Goal: Information Seeking & Learning: Understand process/instructions

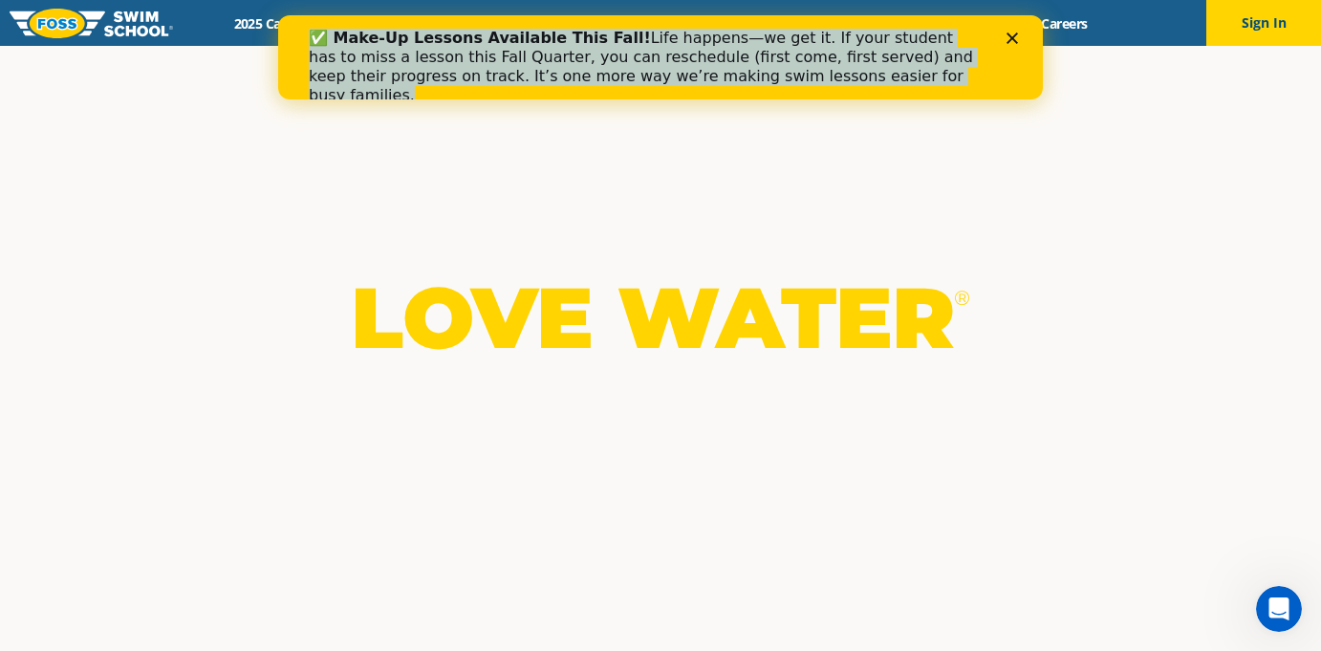
drag, startPoint x: 858, startPoint y: 73, endPoint x: 861, endPoint y: 26, distance: 47.0
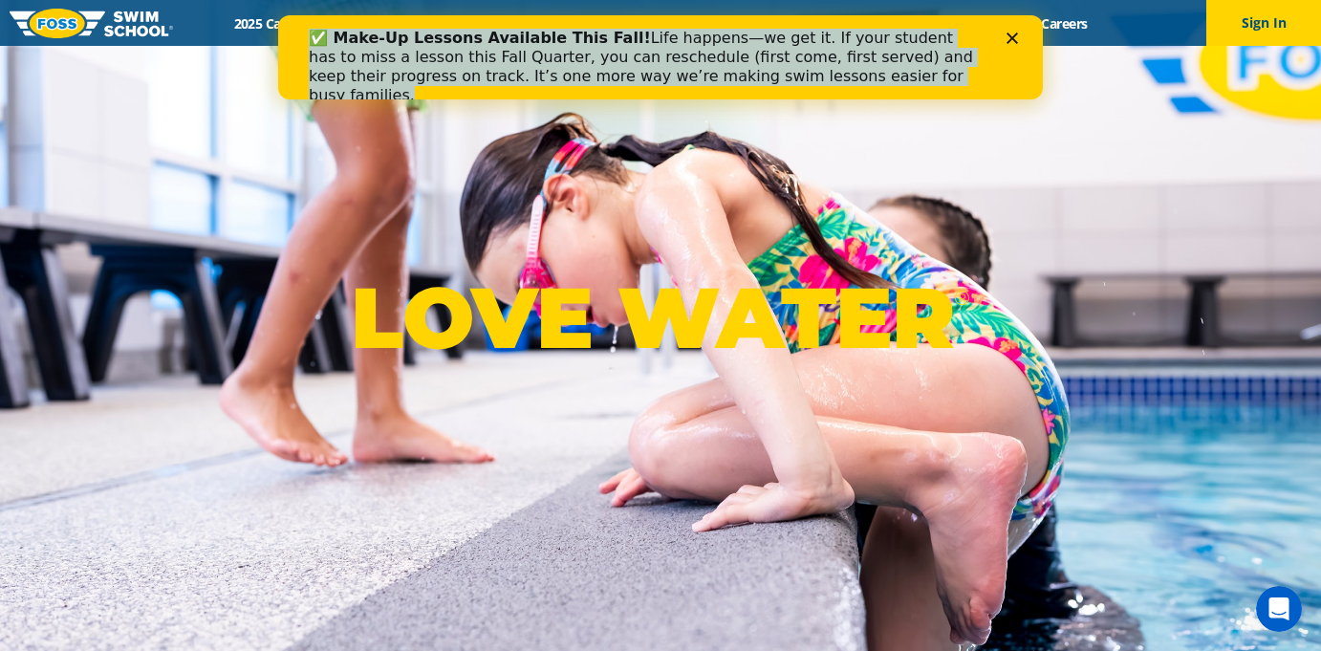
click at [861, 26] on div "✅ Make-Up Lessons Available This Fall! Life happens—we get it. If your student …" at bounding box center [653, 67] width 688 height 88
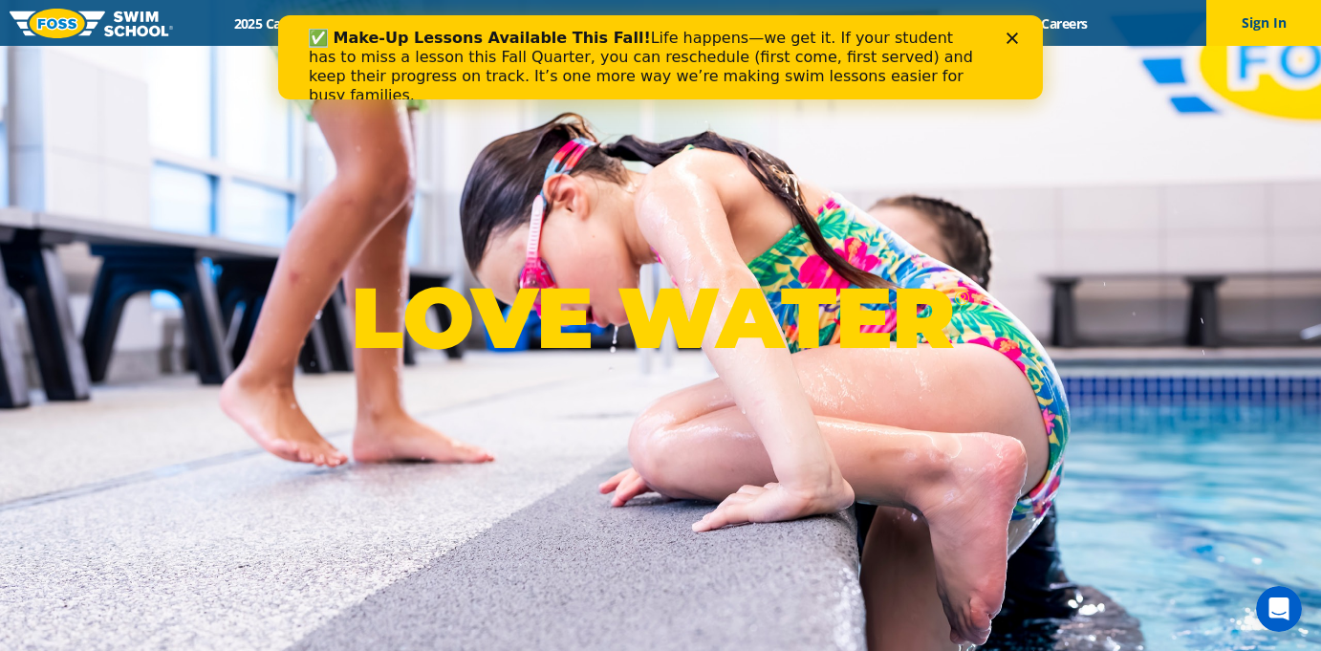
drag, startPoint x: 861, startPoint y: 26, endPoint x: 1133, endPoint y: 115, distance: 285.7
click at [855, 99] on html "✅ Make-Up Lessons Available This Fall! Life happens—we get it. If your student …" at bounding box center [660, 57] width 765 height 84
click at [1003, 49] on div "✅ Make-Up Lessons Available This Fall! Life happens—we get it. If your student …" at bounding box center [661, 67] width 704 height 88
click at [1011, 37] on polygon "Close" at bounding box center [1012, 38] width 11 height 11
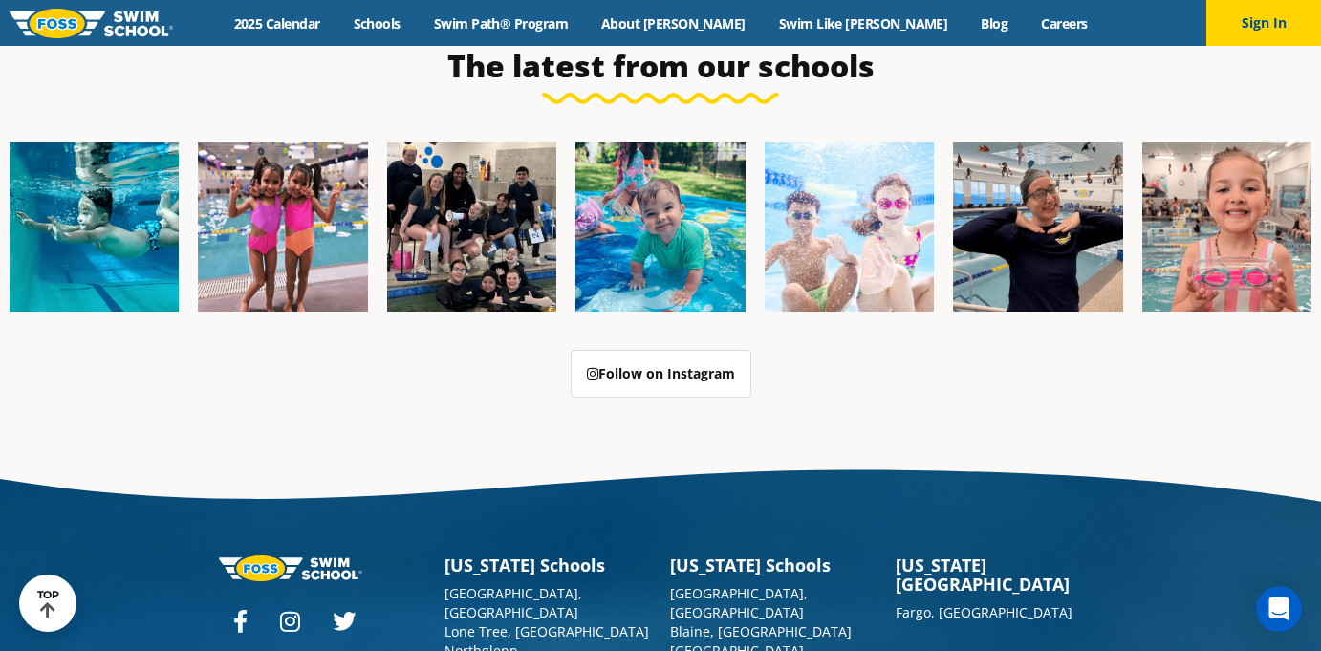
scroll to position [4836, 0]
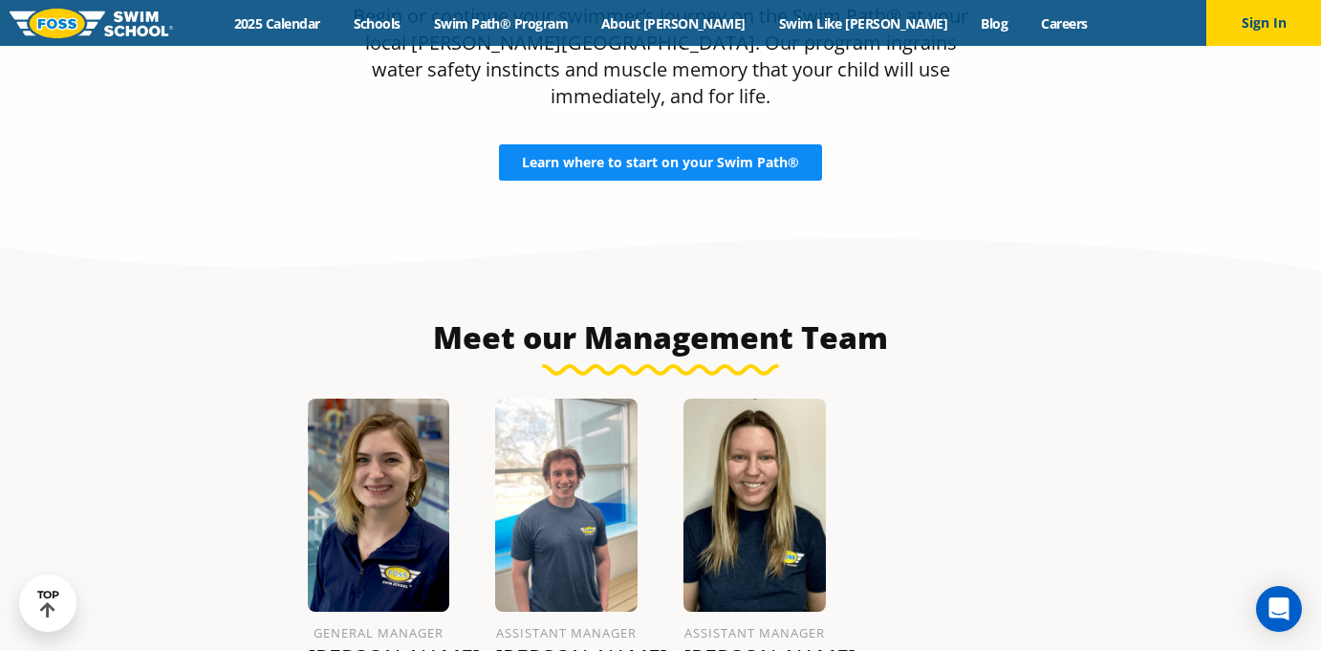
scroll to position [1948, 0]
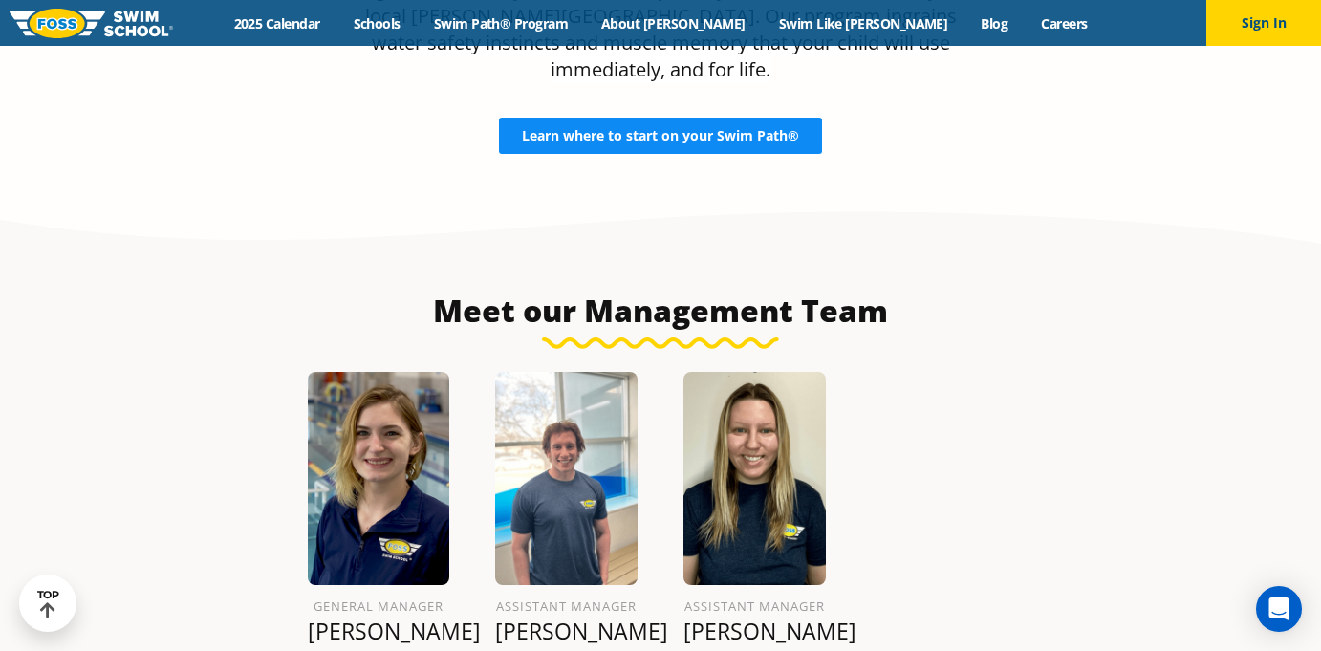
click at [772, 129] on span "Learn where to start on your Swim Path®" at bounding box center [660, 135] width 277 height 13
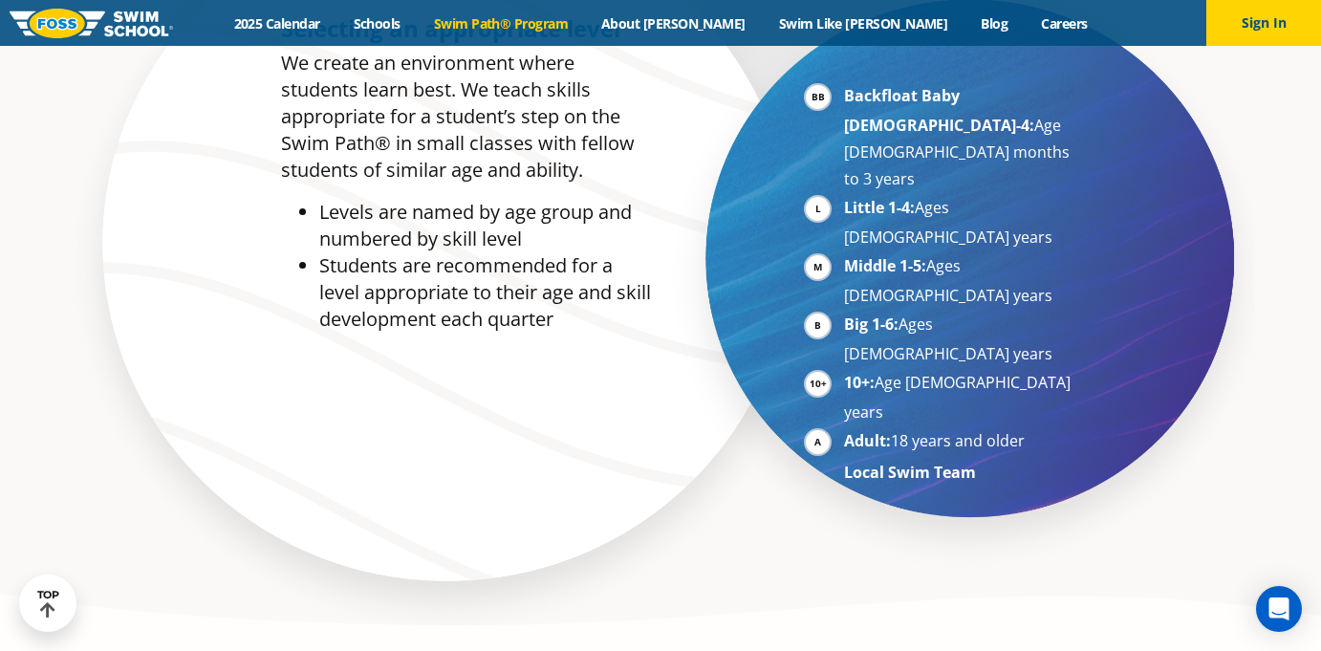
scroll to position [1042, 0]
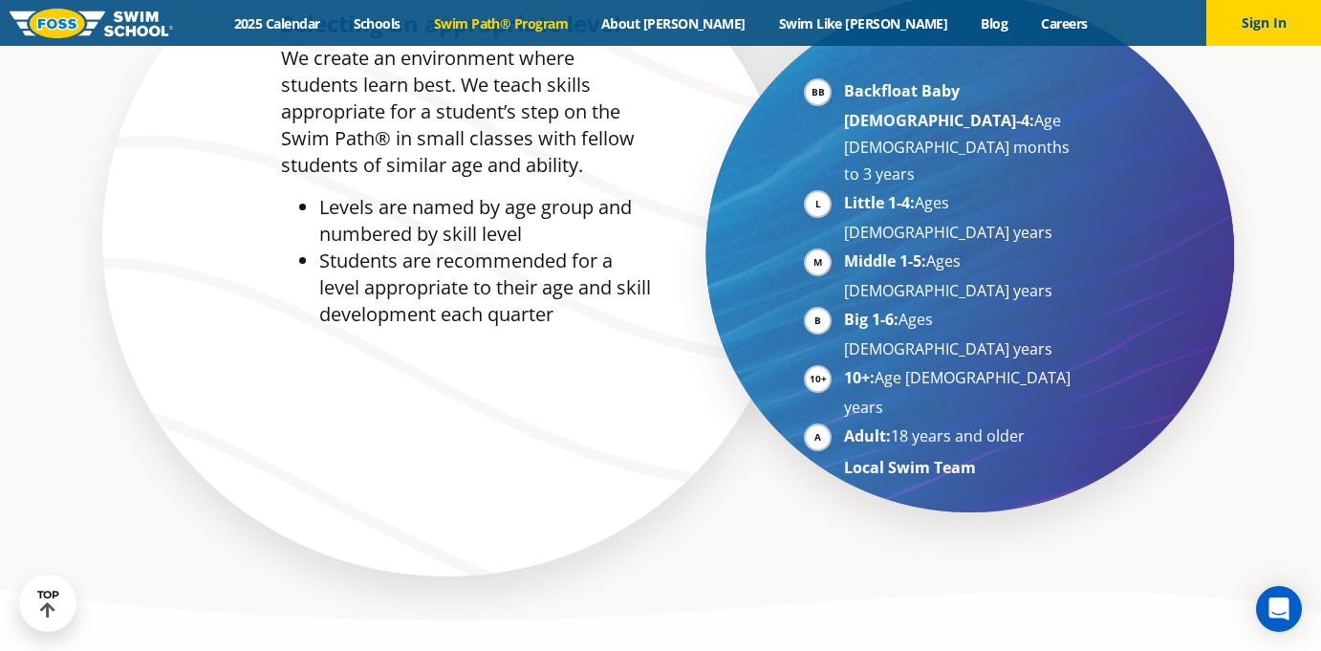
click at [844, 248] on li "Middle 1-5: Ages 5-7 years" at bounding box center [961, 276] width 234 height 56
drag, startPoint x: 831, startPoint y: 180, endPoint x: 952, endPoint y: 186, distance: 121.6
click at [952, 248] on li "Middle 1-5: Ages 5-7 years" at bounding box center [961, 276] width 234 height 56
click at [1037, 248] on li "Middle 1-5: Ages 5-7 years" at bounding box center [961, 276] width 234 height 56
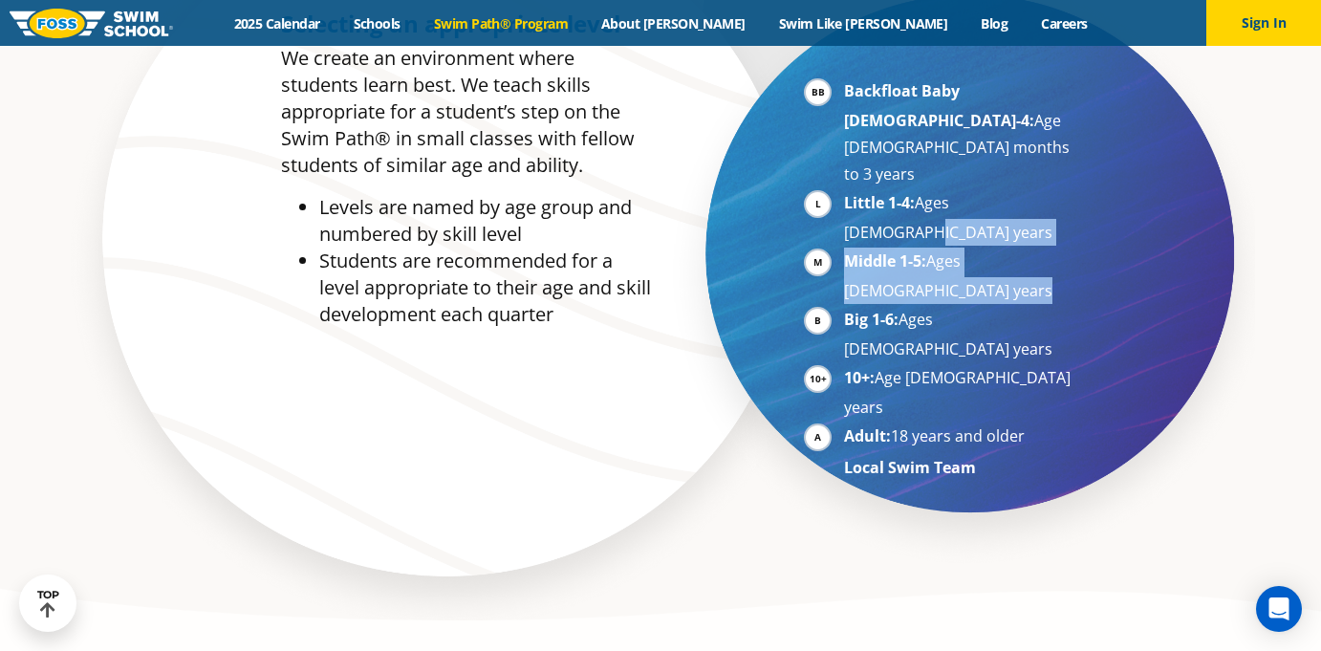
drag, startPoint x: 1037, startPoint y: 179, endPoint x: 1040, endPoint y: 159, distance: 20.3
click at [1040, 159] on ul "Backfloat Baby 1-4: Age 6 months to 3 years Little 1-4: Ages 3-5 years Middle 1…" at bounding box center [941, 278] width 274 height 403
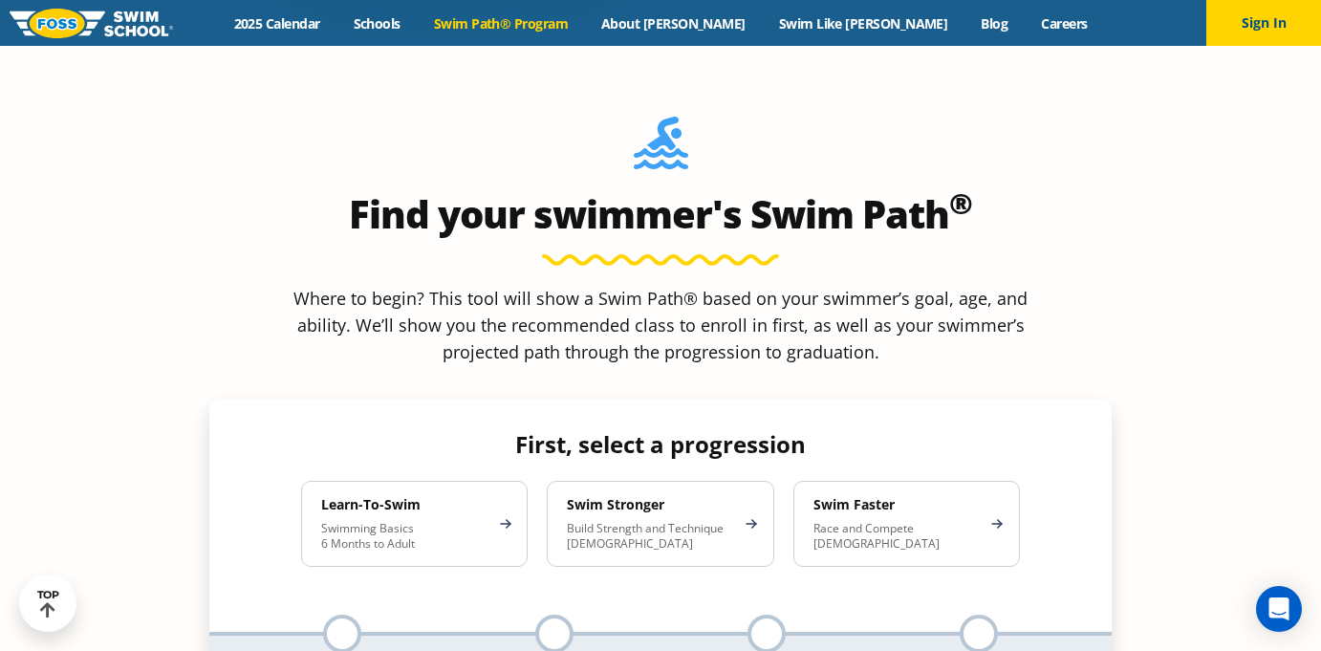
scroll to position [1840, 0]
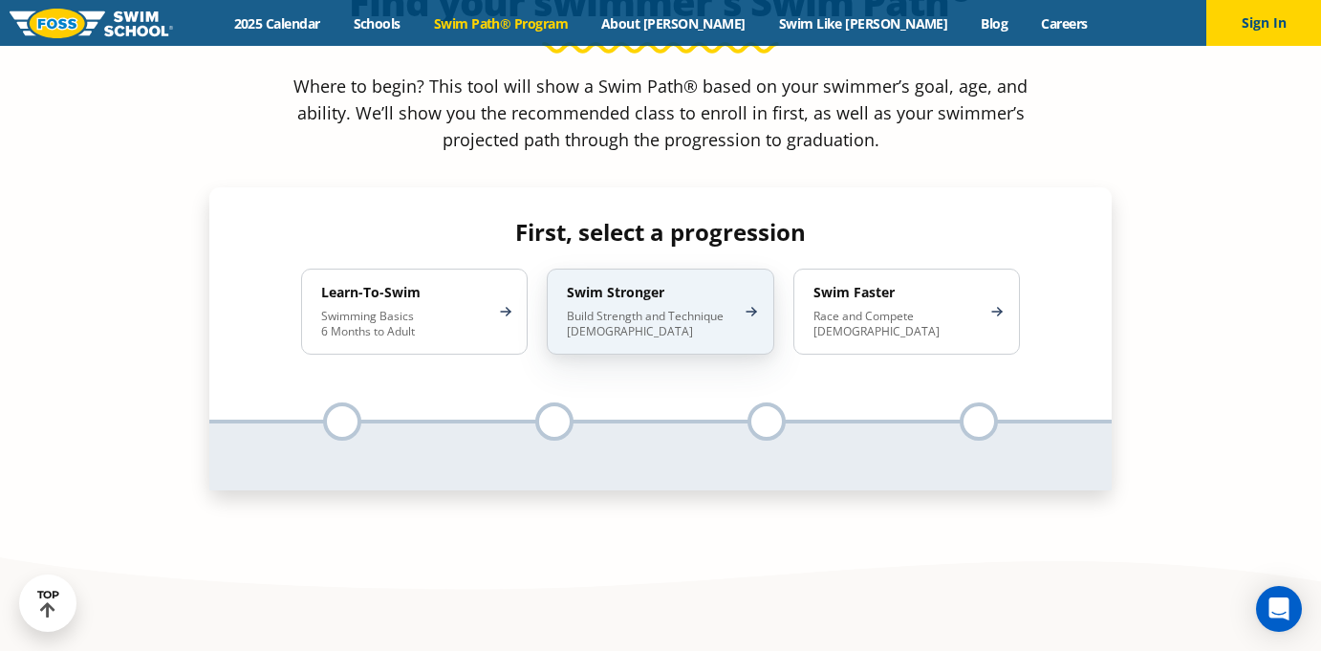
click at [743, 269] on div "Swim Stronger Build Strength and Technique 5-13 Years Old" at bounding box center [660, 312] width 227 height 86
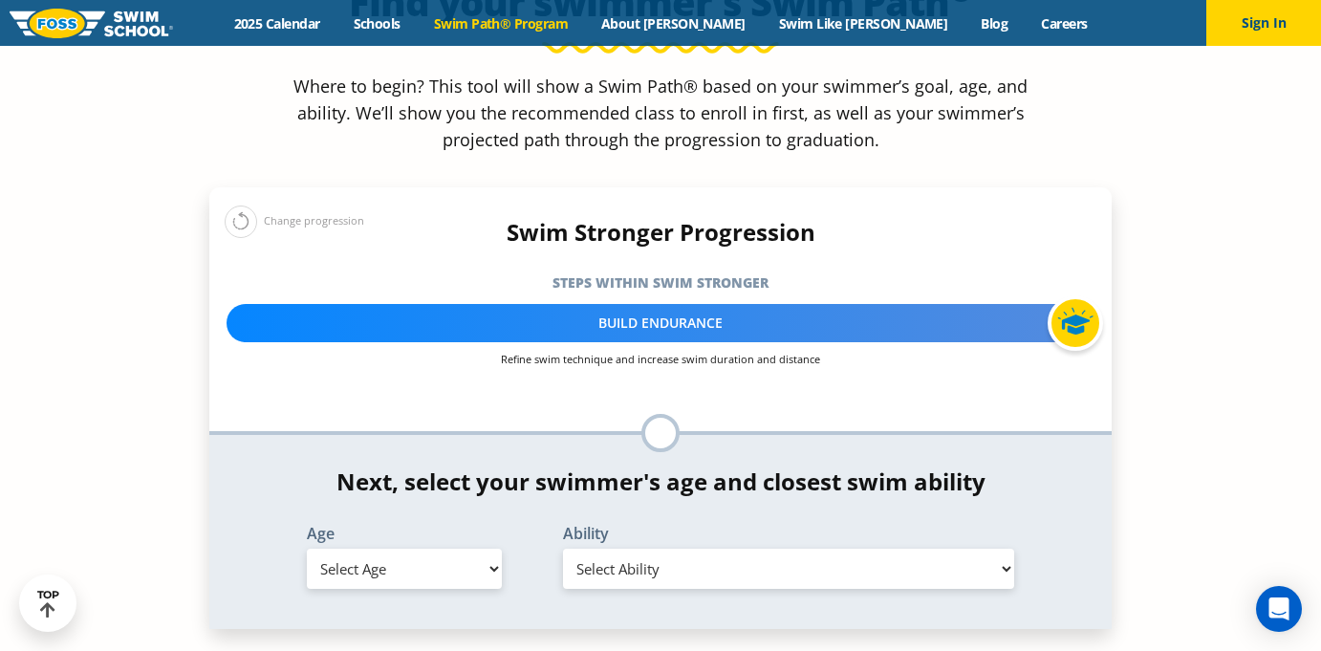
click at [491, 549] on select "Select Age 6 months - 1 year 1 year 2 years 3 years 4 years 5 years 6 years 7 y…" at bounding box center [404, 569] width 195 height 40
click at [307, 549] on select "Select Age 6 months - 1 year 1 year 2 years 3 years 4 years 5 years 6 years 7 y…" at bounding box center [404, 569] width 195 height 40
click at [707, 549] on select "Select Ability First in-water experience Comfortable with water poured over the…" at bounding box center [788, 569] width 451 height 40
click at [490, 549] on select "Select Age 6 months - 1 year 1 year 2 years 3 years 4 years 5 years 6 years 7 y…" at bounding box center [404, 569] width 195 height 40
select select "6-years"
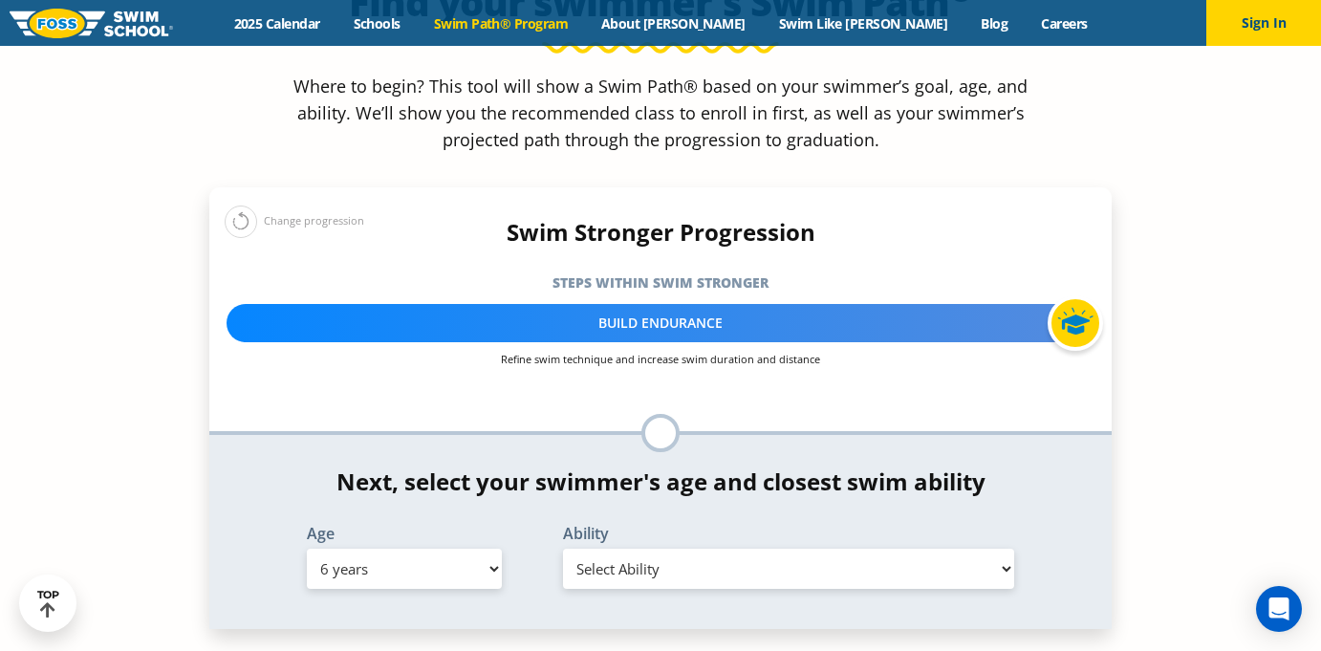
click at [307, 549] on select "Select Age 6 months - 1 year 1 year 2 years 3 years 4 years 5 years 6 years 7 y…" at bounding box center [404, 569] width 195 height 40
click at [739, 549] on select "Select Ability First in-water experience When in the water, reliant on a life j…" at bounding box center [788, 569] width 451 height 40
select select "6-years-able-to-swim-each-stroke---front-crawl-and-backstroke-60-ft-and-breasts…"
click at [563, 549] on select "Select Ability First in-water experience When in the water, reliant on a life j…" at bounding box center [788, 569] width 451 height 40
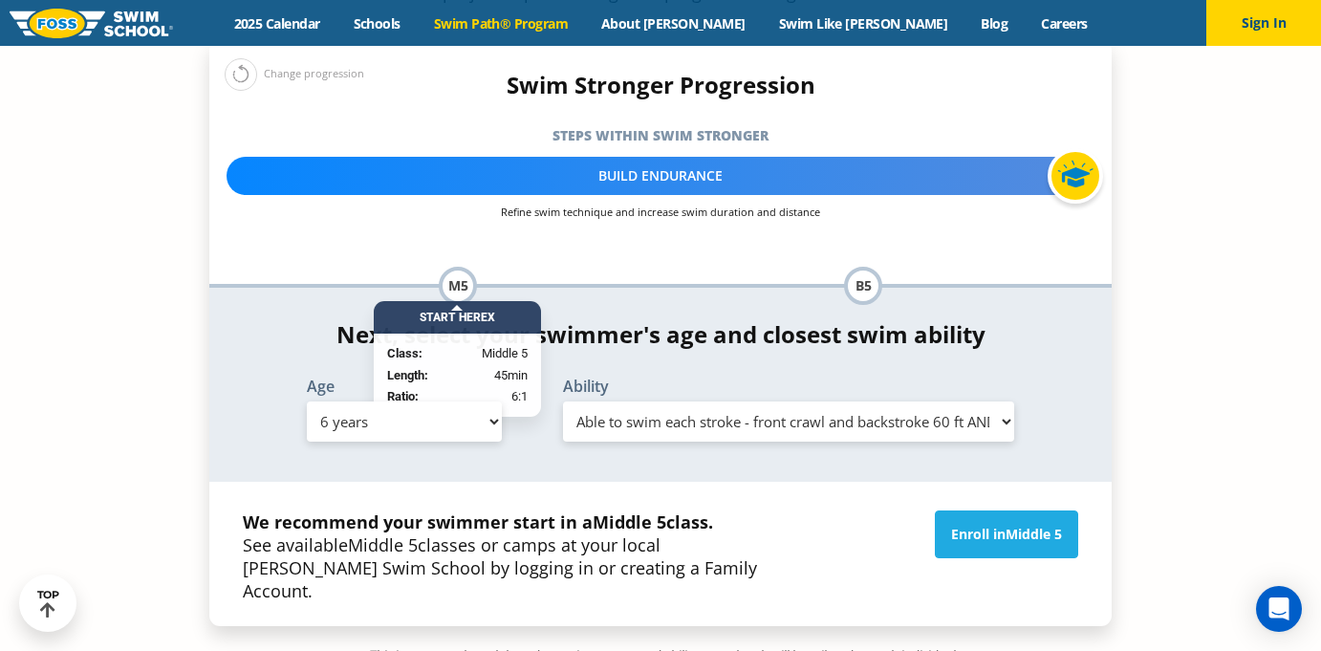
scroll to position [1983, 0]
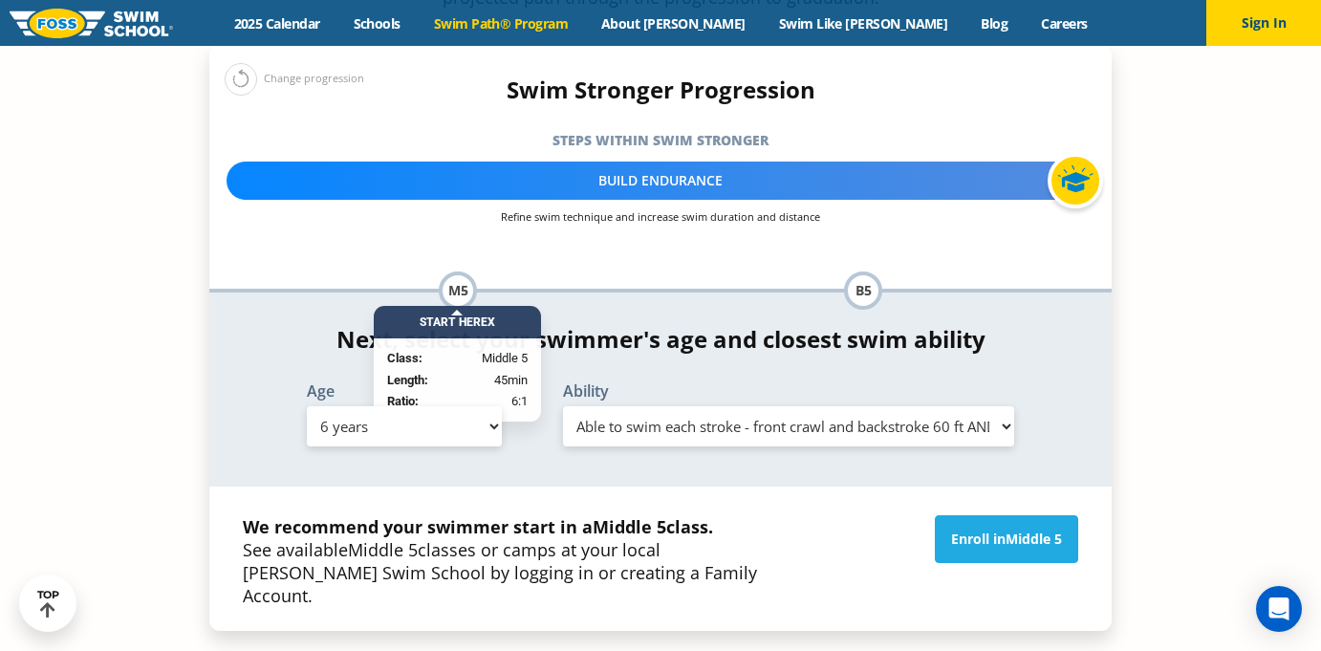
drag, startPoint x: 637, startPoint y: 440, endPoint x: 539, endPoint y: 403, distance: 104.1
click at [505, 487] on div "We recommend your swimmer start in a Middle 5 class. See available Middle 5 cla…" at bounding box center [660, 559] width 902 height 144
drag, startPoint x: 678, startPoint y: 423, endPoint x: 622, endPoint y: 373, distance: 74.5
click at [622, 515] on p "We recommend your swimmer start in a Middle 5 class. See available Middle 5 cla…" at bounding box center [518, 561] width 551 height 92
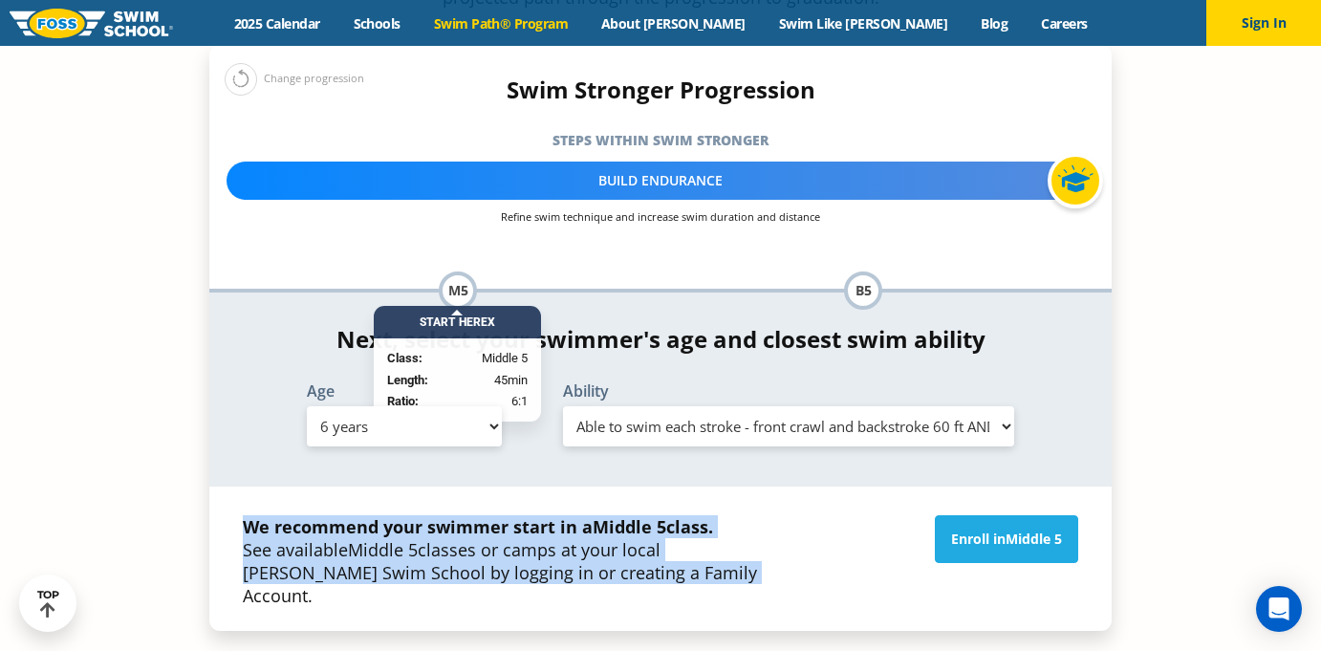
drag, startPoint x: 605, startPoint y: 337, endPoint x: 669, endPoint y: 435, distance: 117.5
click at [669, 487] on div "We recommend your swimmer start in a Middle 5 class. See available Middle 5 cla…" at bounding box center [660, 559] width 902 height 144
drag, startPoint x: 669, startPoint y: 435, endPoint x: 676, endPoint y: 351, distance: 84.4
click at [676, 487] on div "We recommend your swimmer start in a Middle 5 class. See available Middle 5 cla…" at bounding box center [660, 559] width 902 height 144
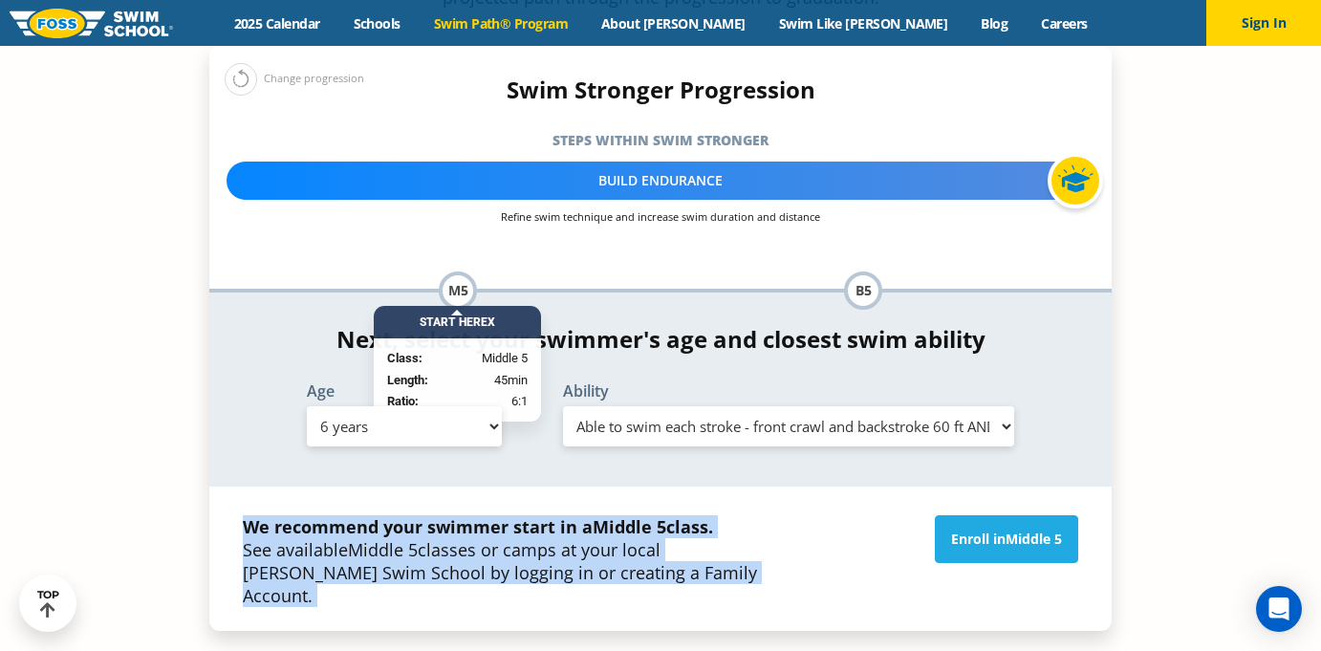
click at [676, 487] on div "We recommend your swimmer start in a Middle 5 class. See available Middle 5 cla…" at bounding box center [660, 559] width 902 height 144
drag, startPoint x: 676, startPoint y: 351, endPoint x: 661, endPoint y: 432, distance: 82.7
click at [661, 487] on div "We recommend your swimmer start in a Middle 5 class. See available Middle 5 cla…" at bounding box center [660, 559] width 902 height 144
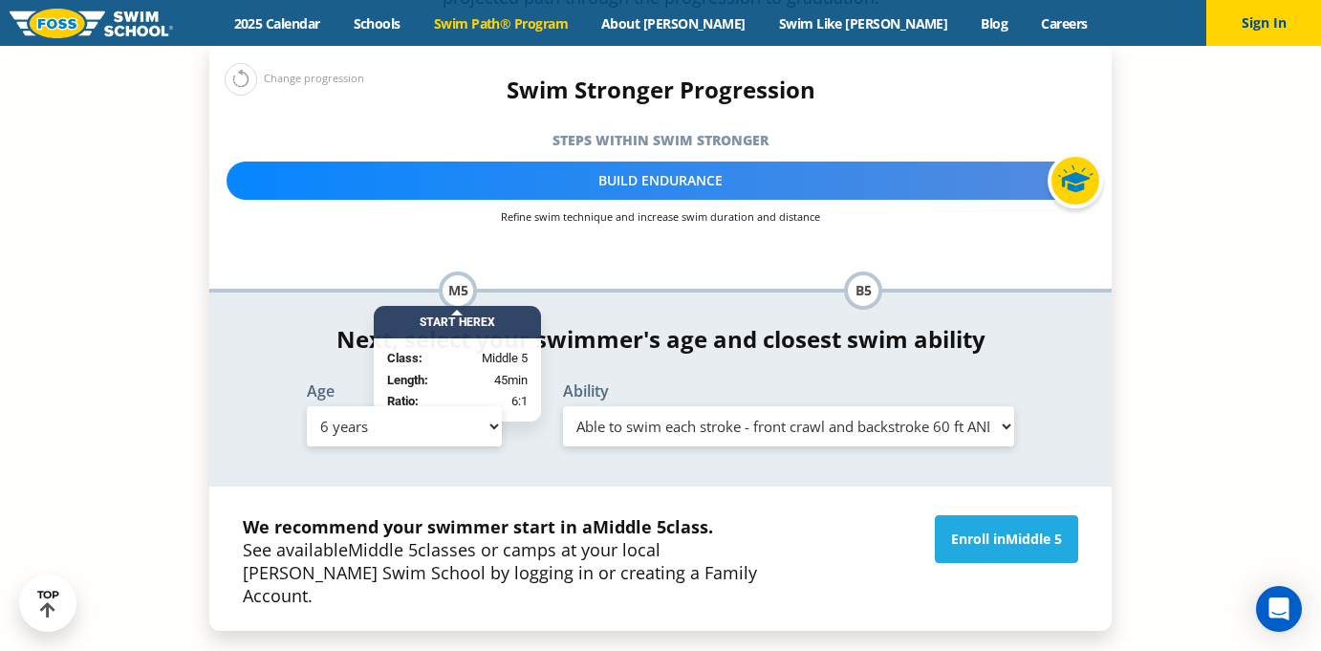
click at [654, 487] on div "We recommend your swimmer start in a Middle 5 class. See available Middle 5 cla…" at bounding box center [660, 559] width 902 height 144
click at [980, 515] on link "Enroll in Middle 5" at bounding box center [1006, 539] width 143 height 48
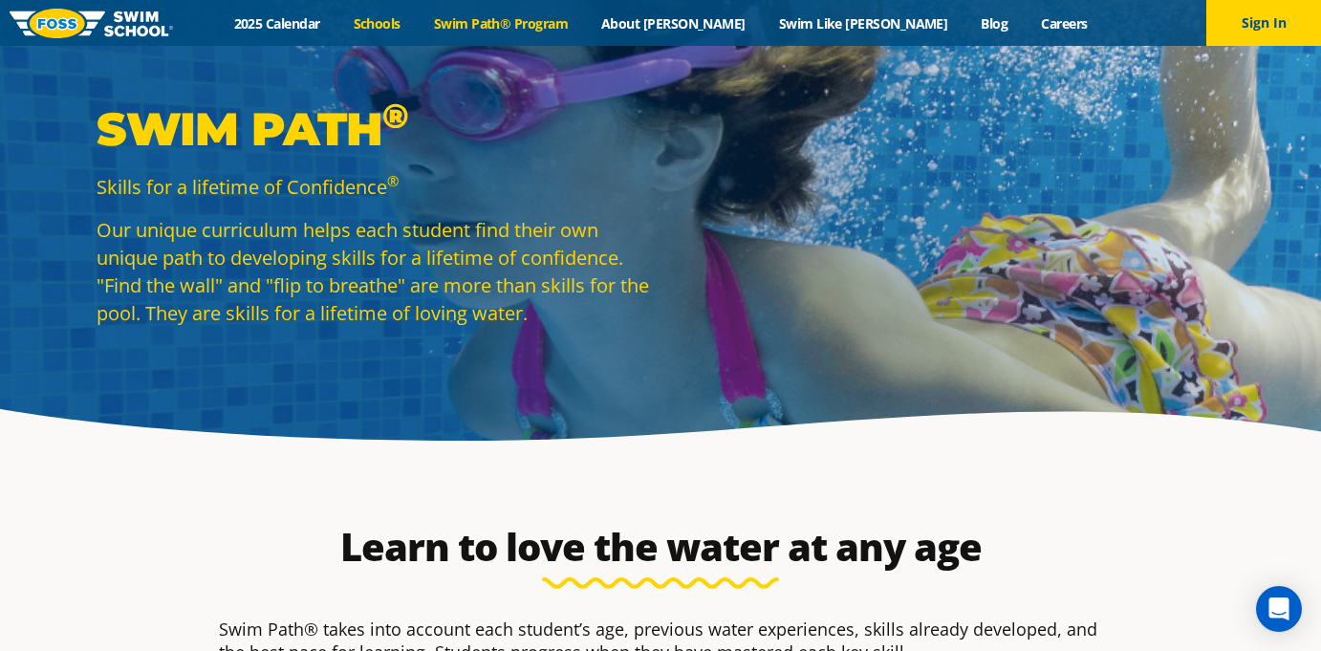
click at [417, 20] on link "Schools" at bounding box center [377, 23] width 80 height 18
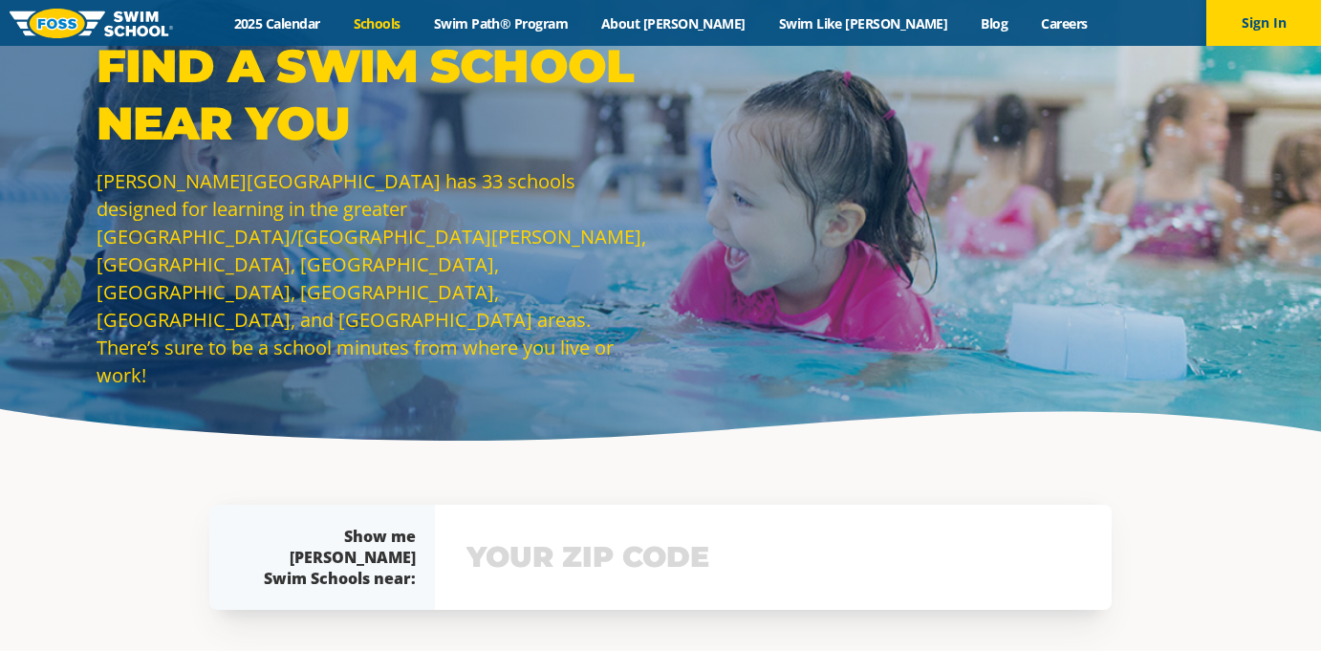
click at [351, 12] on div "Menu 2025 Calendar Schools Swim Path® Program About [PERSON_NAME] Swim Like [PE…" at bounding box center [660, 23] width 1321 height 46
click at [337, 20] on link "2025 Calendar" at bounding box center [277, 23] width 120 height 18
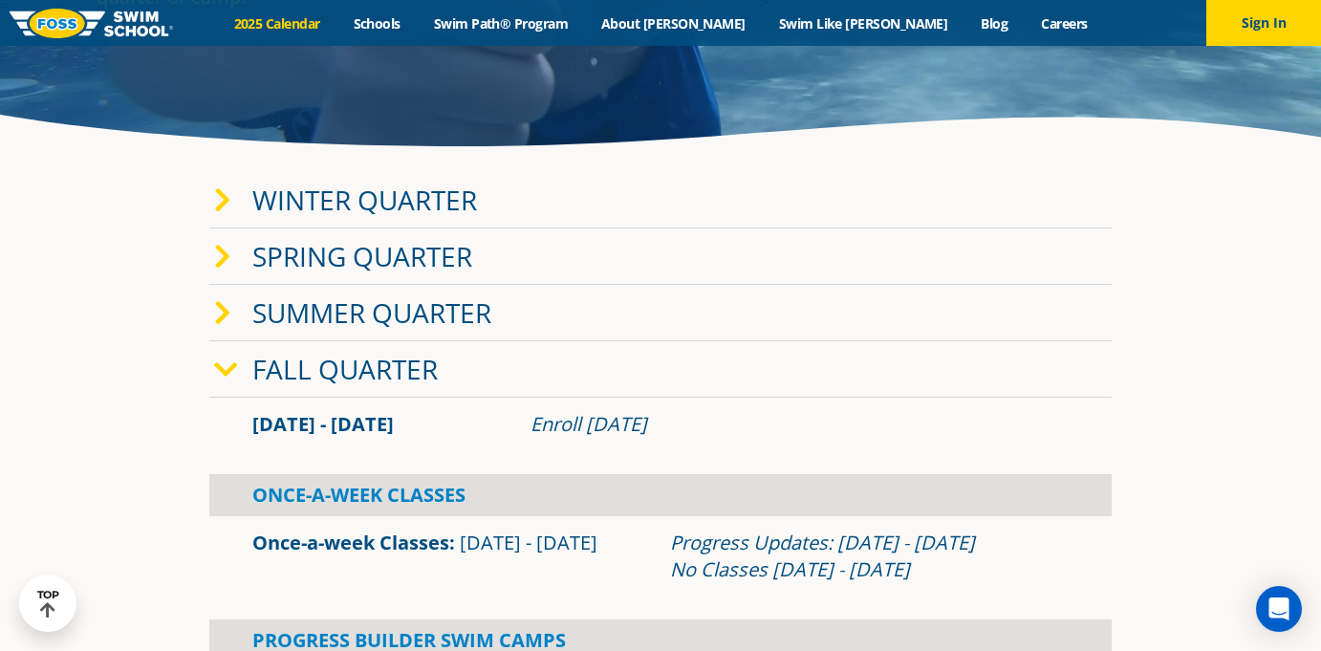
scroll to position [315, 0]
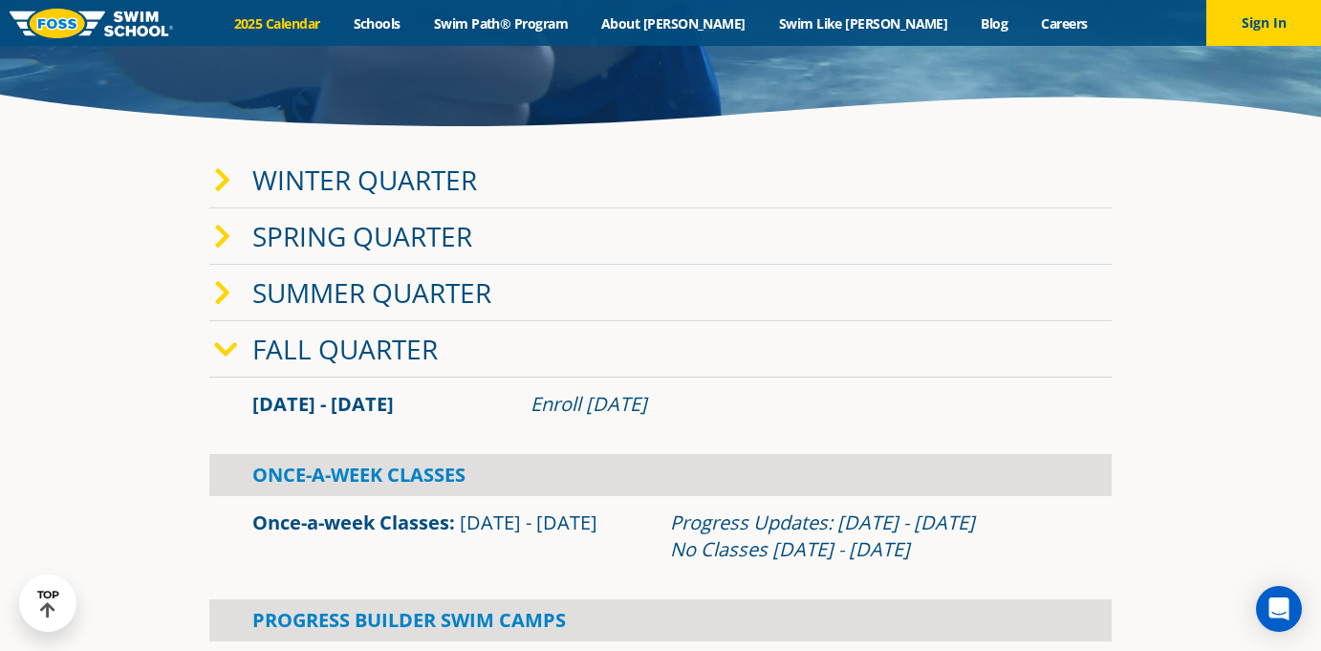
click at [511, 359] on div "Fall Quarter" at bounding box center [660, 349] width 902 height 56
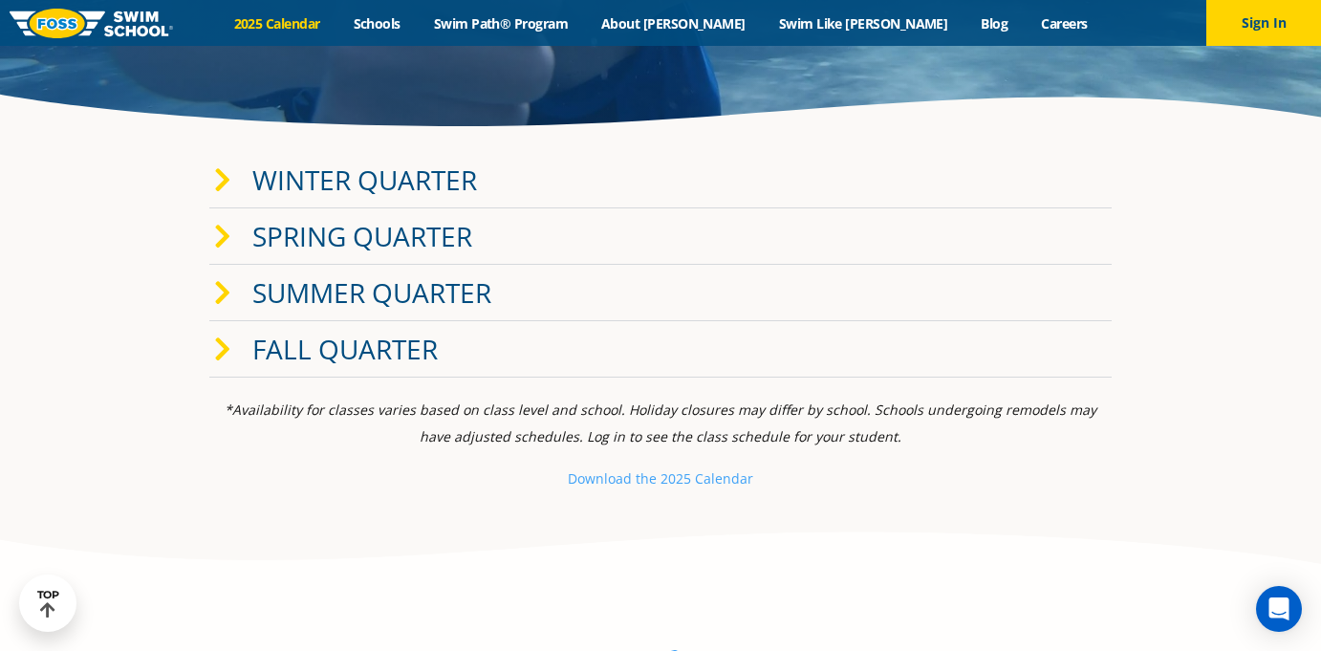
click at [511, 359] on div "Fall Quarter" at bounding box center [660, 349] width 902 height 56
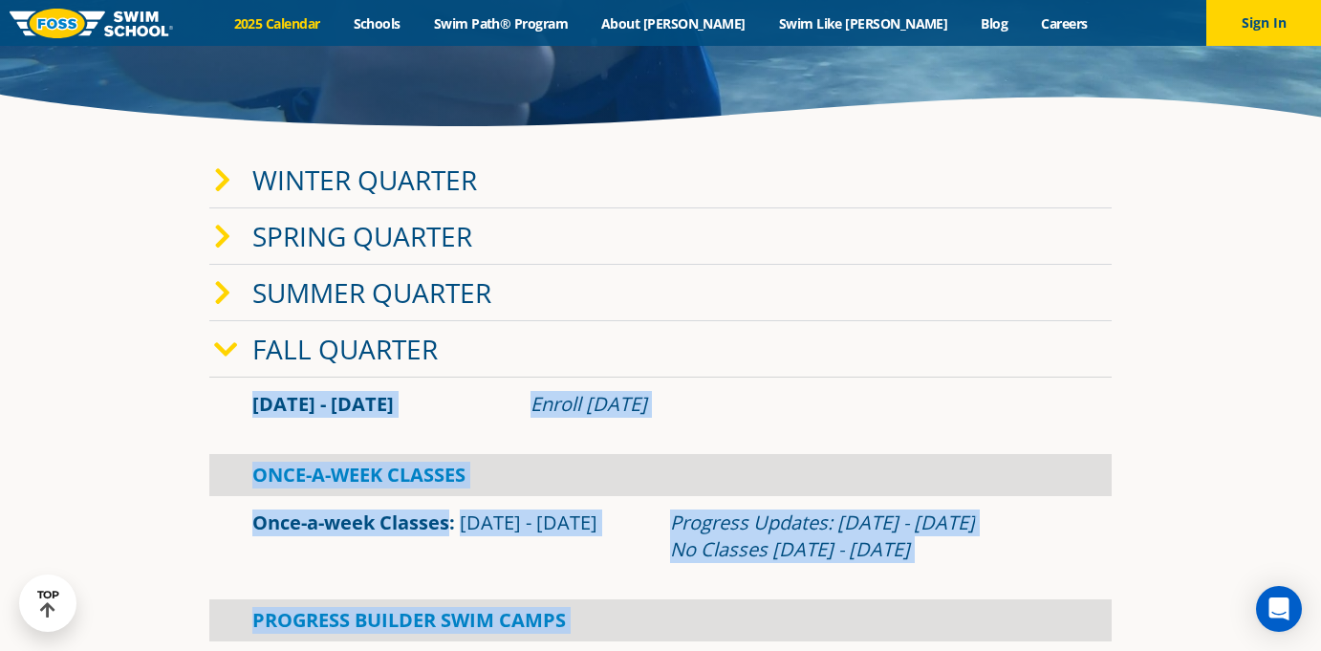
click at [663, 414] on div "Enroll July 29, 2025" at bounding box center [800, 404] width 538 height 27
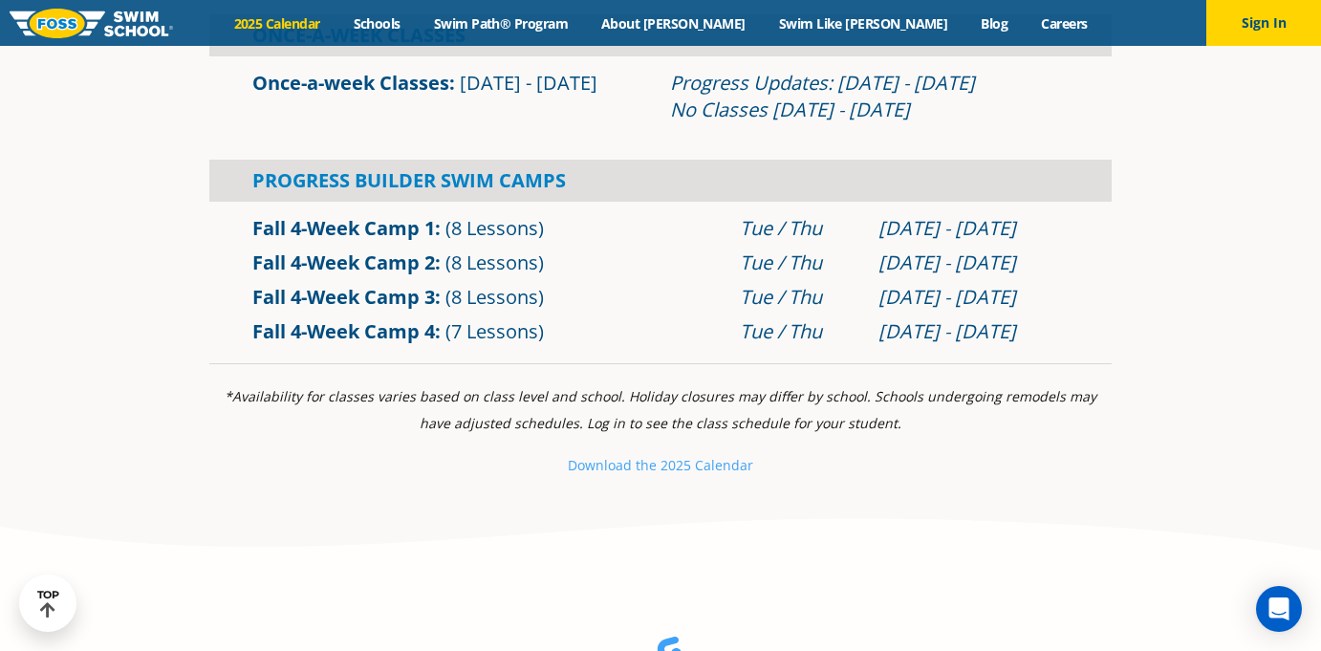
scroll to position [757, 0]
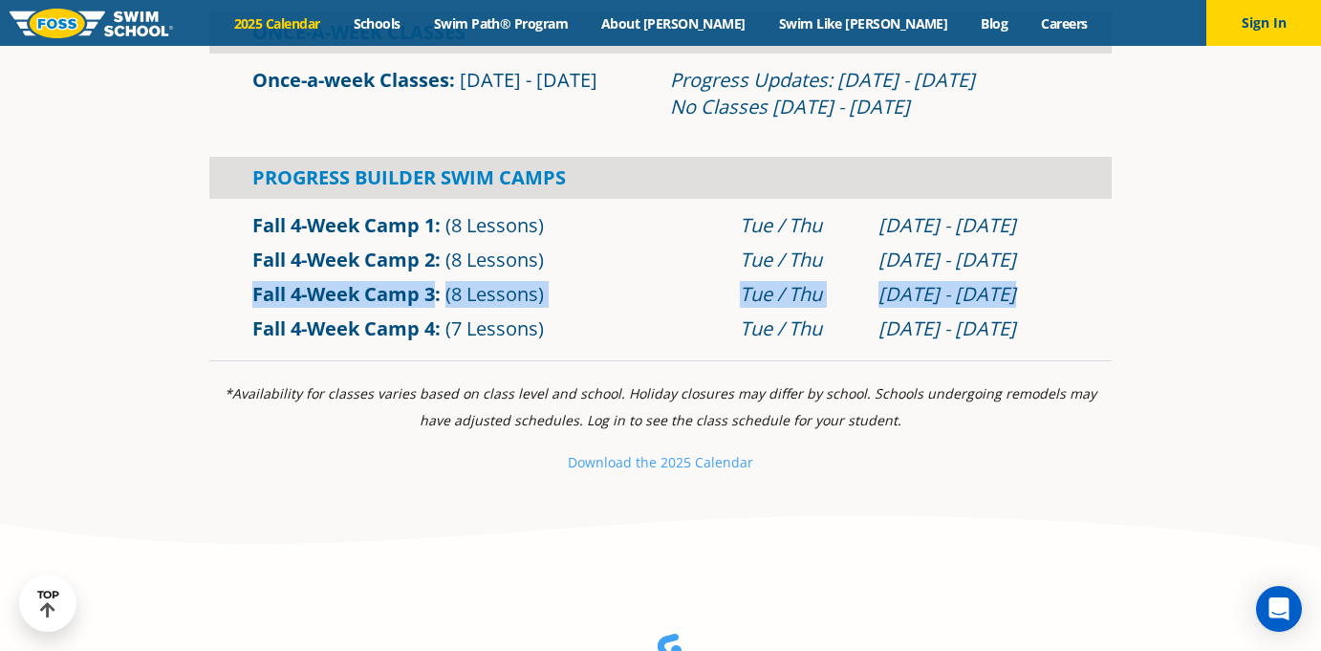
drag, startPoint x: 1018, startPoint y: 299, endPoint x: 1011, endPoint y: 262, distance: 37.9
click at [1011, 262] on div "Fall 4-Week Camp 1 (8 Lessons) Tue / Thu Sep 2 - Sep 25" at bounding box center [660, 277] width 902 height 157
click at [1013, 300] on div "Oct 28 - Nov 20" at bounding box center [974, 294] width 190 height 27
drag, startPoint x: 1013, startPoint y: 300, endPoint x: 1014, endPoint y: 272, distance: 28.7
click at [1014, 272] on div "Fall 4-Week Camp 1 (8 Lessons) Tue / Thu Sep 2 - Sep 25" at bounding box center [660, 277] width 902 height 157
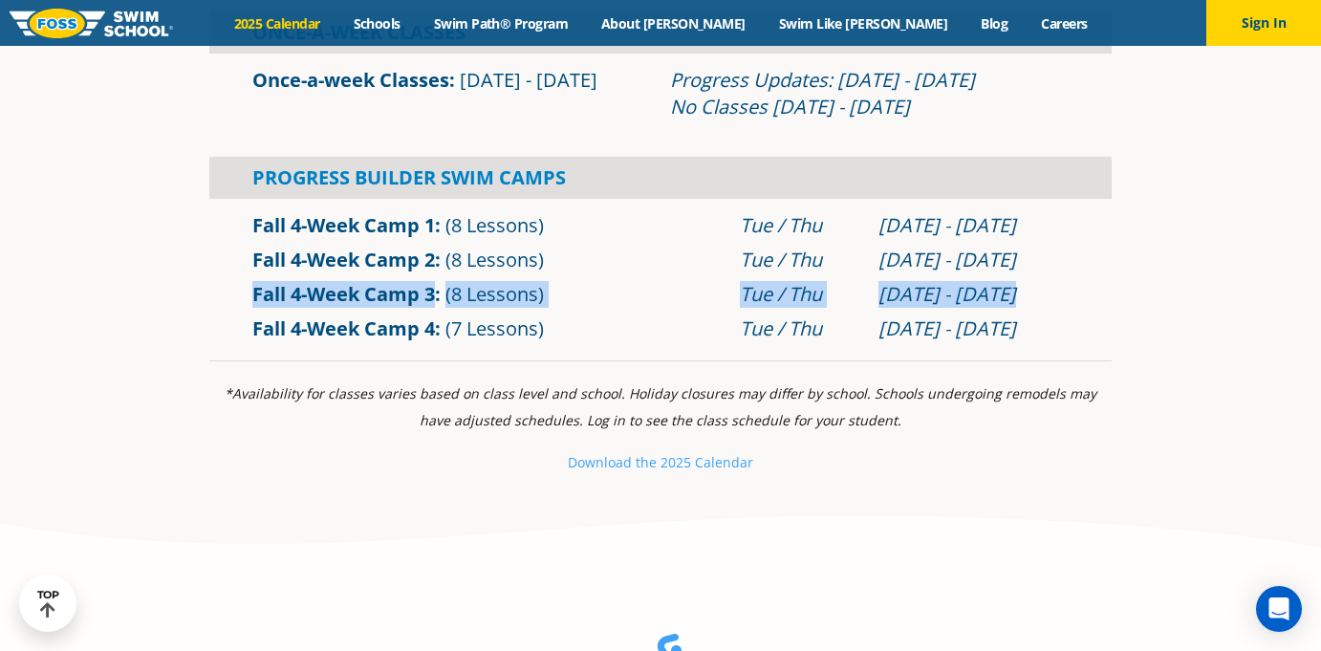
click at [1014, 272] on div "Sep 30 - Oct 23" at bounding box center [974, 260] width 190 height 27
drag, startPoint x: 1014, startPoint y: 272, endPoint x: 1018, endPoint y: 308, distance: 36.5
click at [1017, 308] on div "Fall 4-Week Camp 1 (8 Lessons) Tue / Thu Sep 2 - Sep 25" at bounding box center [660, 277] width 902 height 157
click at [1018, 307] on div "Fall 4-Week Camp 3 (8 Lessons) Tue / Thu Oct 28 - Nov 20" at bounding box center [660, 294] width 902 height 34
drag, startPoint x: 1018, startPoint y: 307, endPoint x: 1020, endPoint y: 273, distance: 33.5
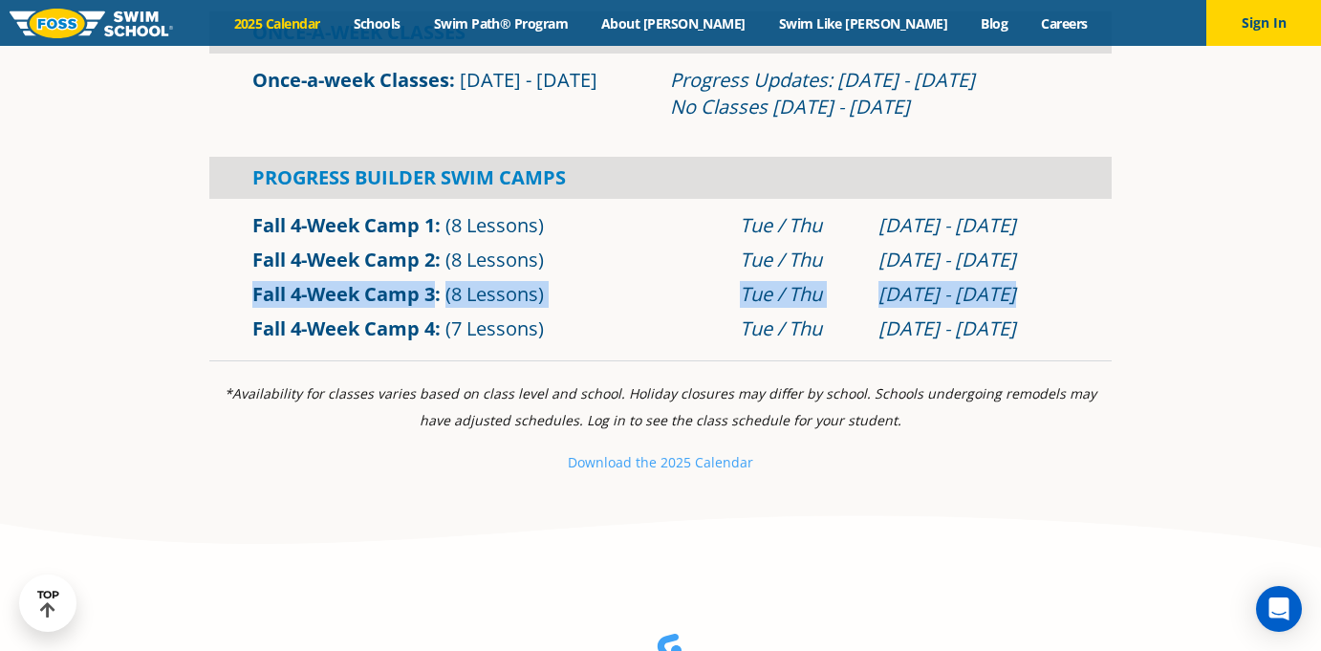
click at [1020, 273] on div "Fall 4-Week Camp 1 (8 Lessons) Tue / Thu Sep 2 - Sep 25" at bounding box center [660, 277] width 902 height 157
click at [1020, 273] on div "Fall 4-Week Camp 2 (8 Lessons) Tue / Thu Sep 30 - Oct 23" at bounding box center [660, 260] width 902 height 34
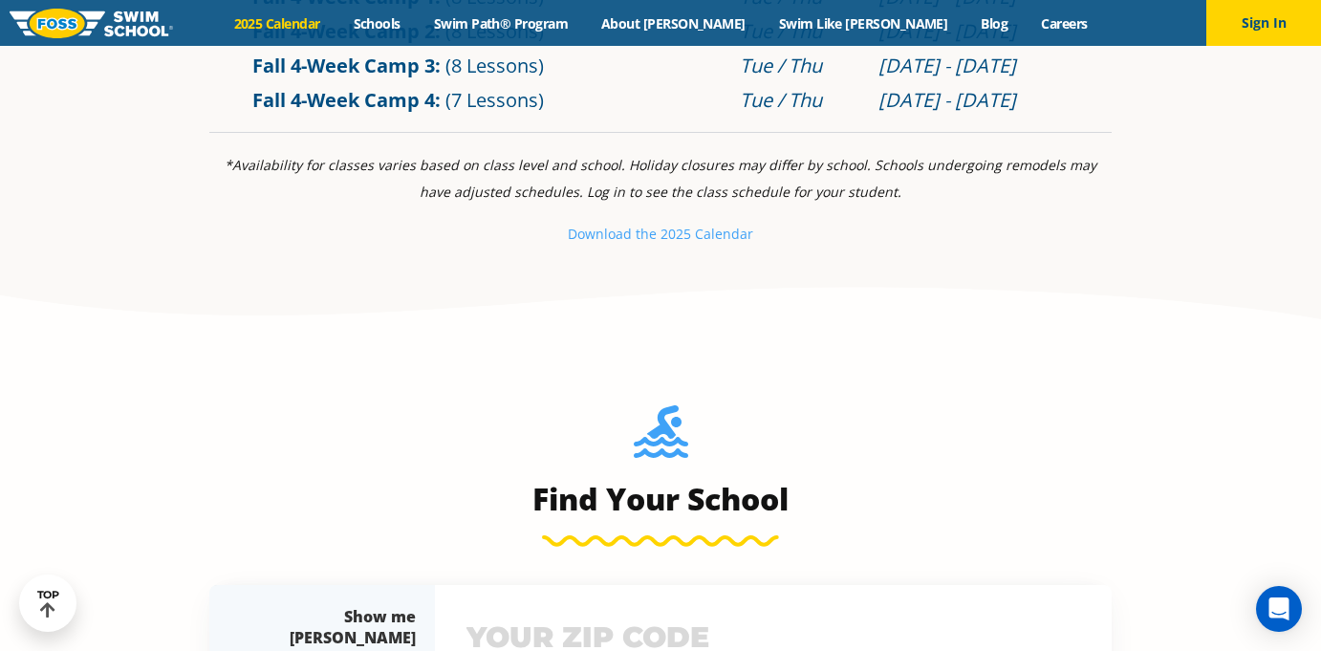
scroll to position [0, 0]
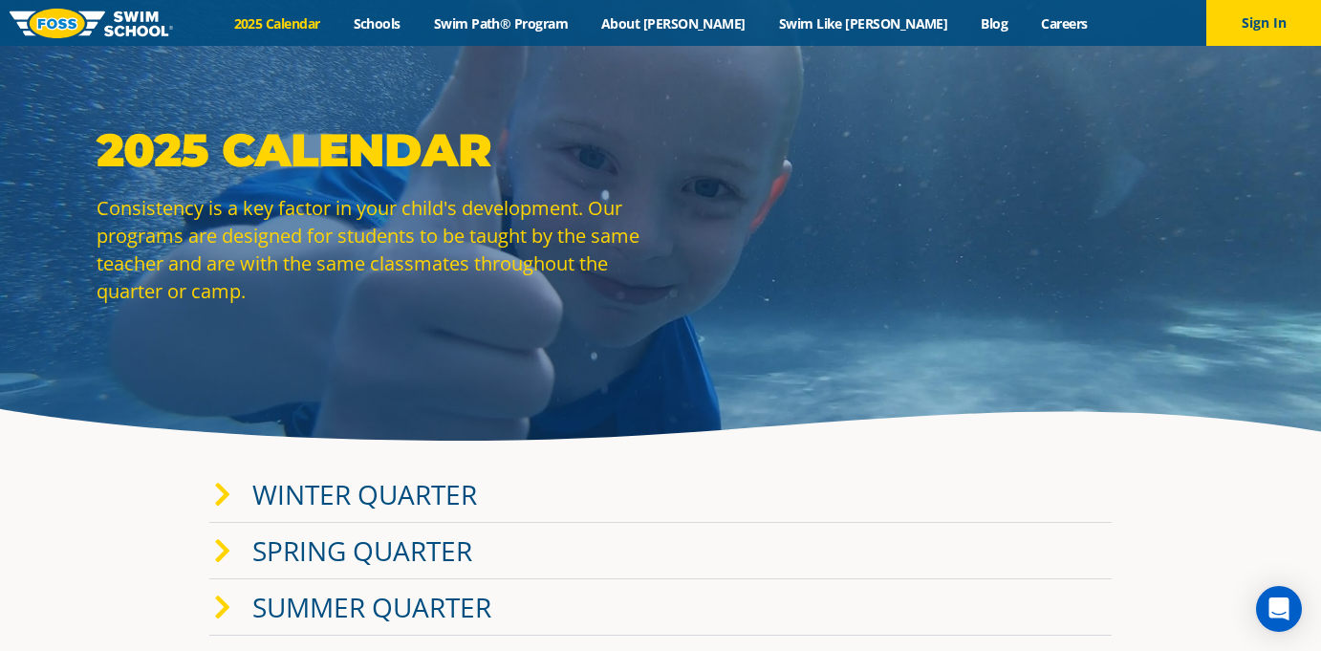
click at [600, 33] on div "Menu 2025 Calendar Schools Swim Path® Program About FOSS Swim Like Regan Blog C…" at bounding box center [660, 23] width 1321 height 46
click at [584, 19] on link "Swim Path® Program" at bounding box center [500, 23] width 167 height 18
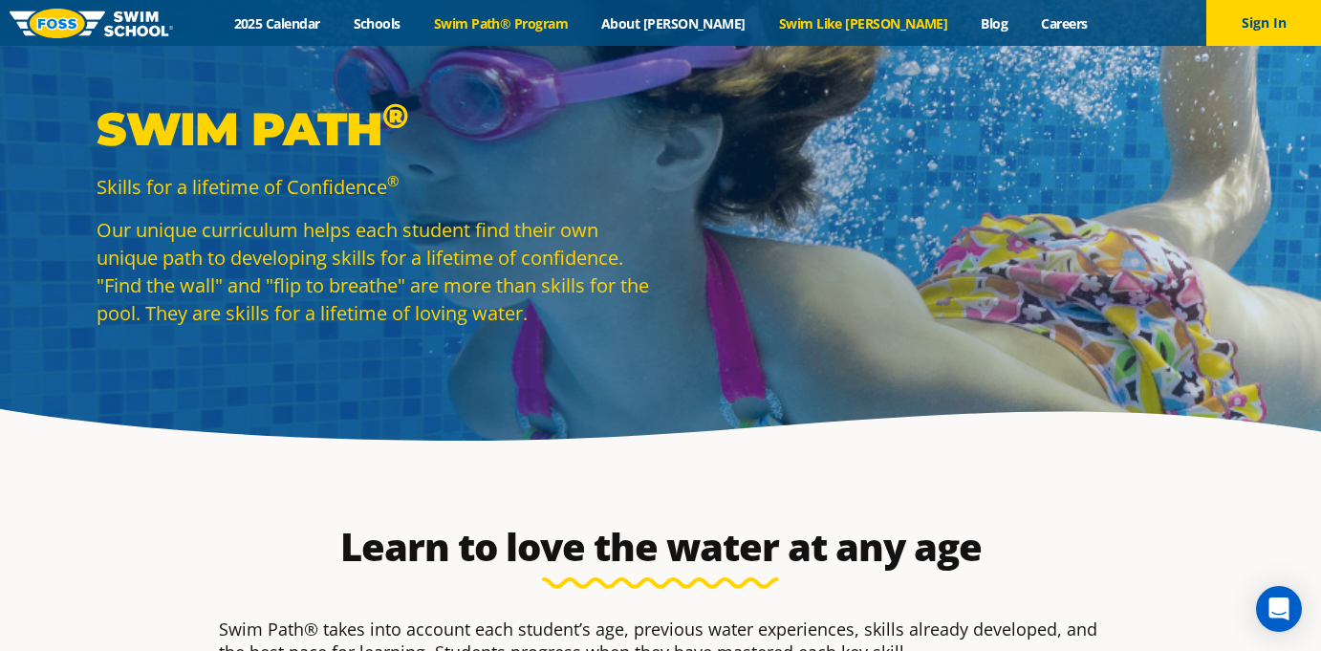
click at [799, 25] on link "Swim Like [PERSON_NAME]" at bounding box center [863, 23] width 203 height 18
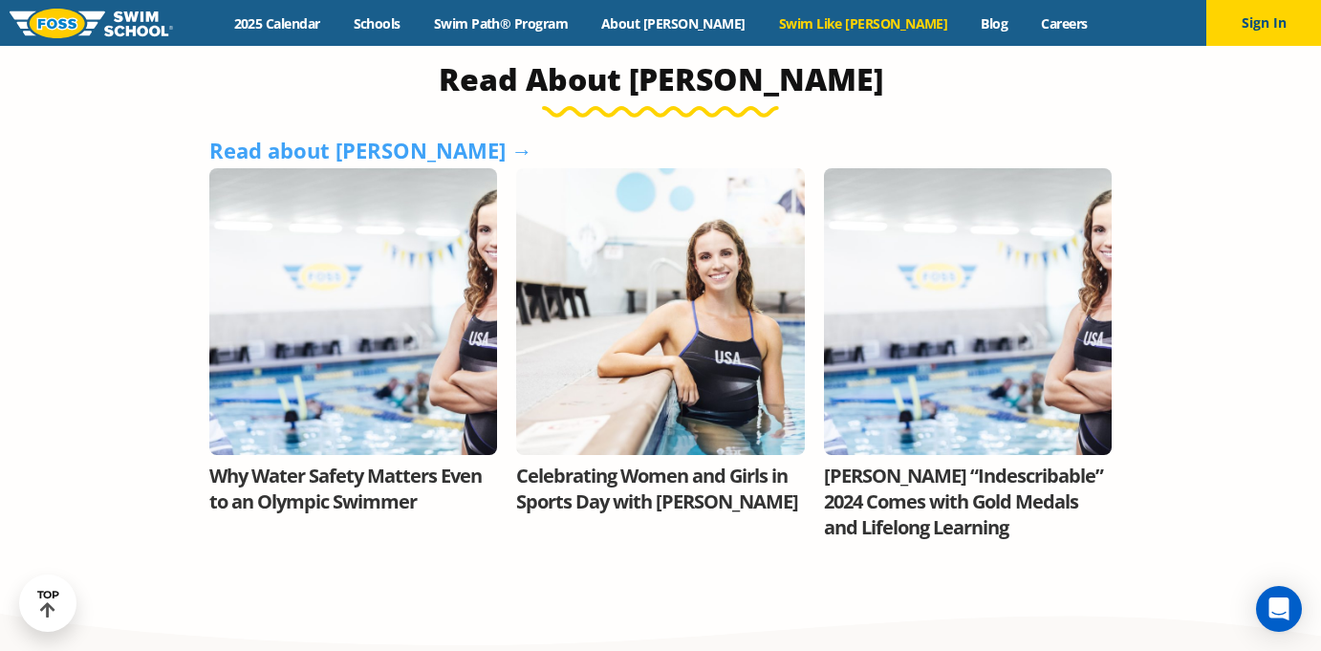
scroll to position [1224, 0]
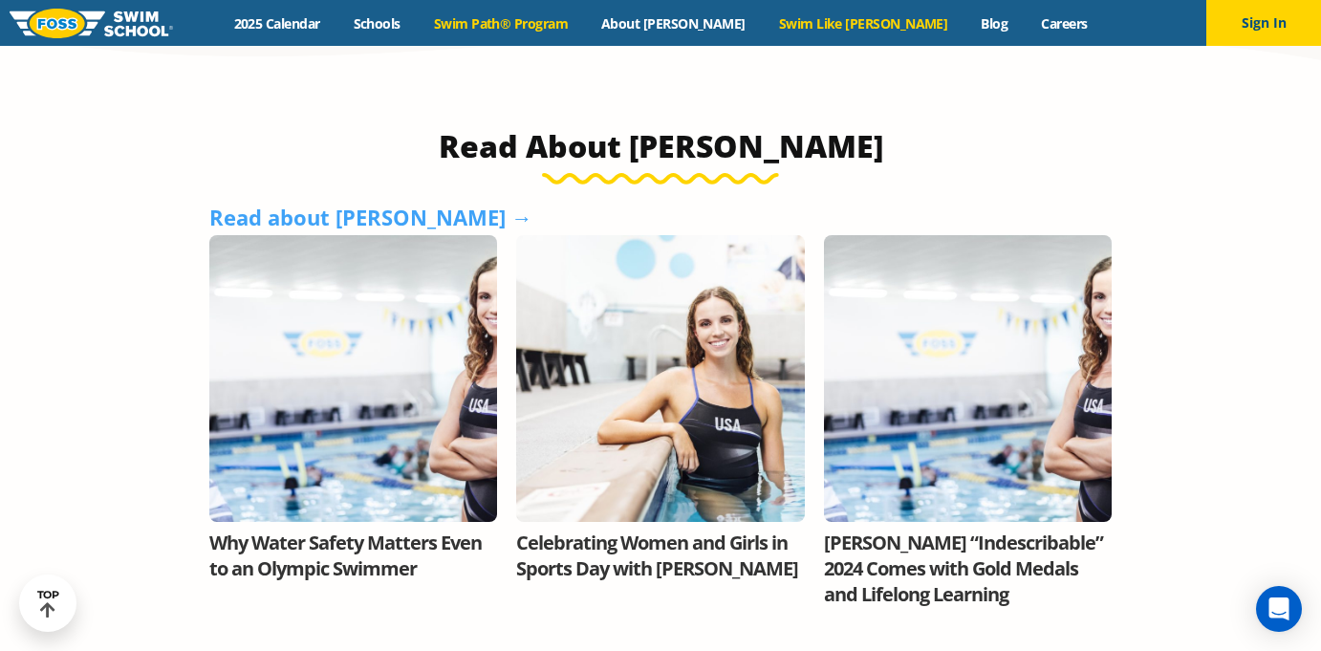
click at [584, 29] on link "Swim Path® Program" at bounding box center [500, 23] width 167 height 18
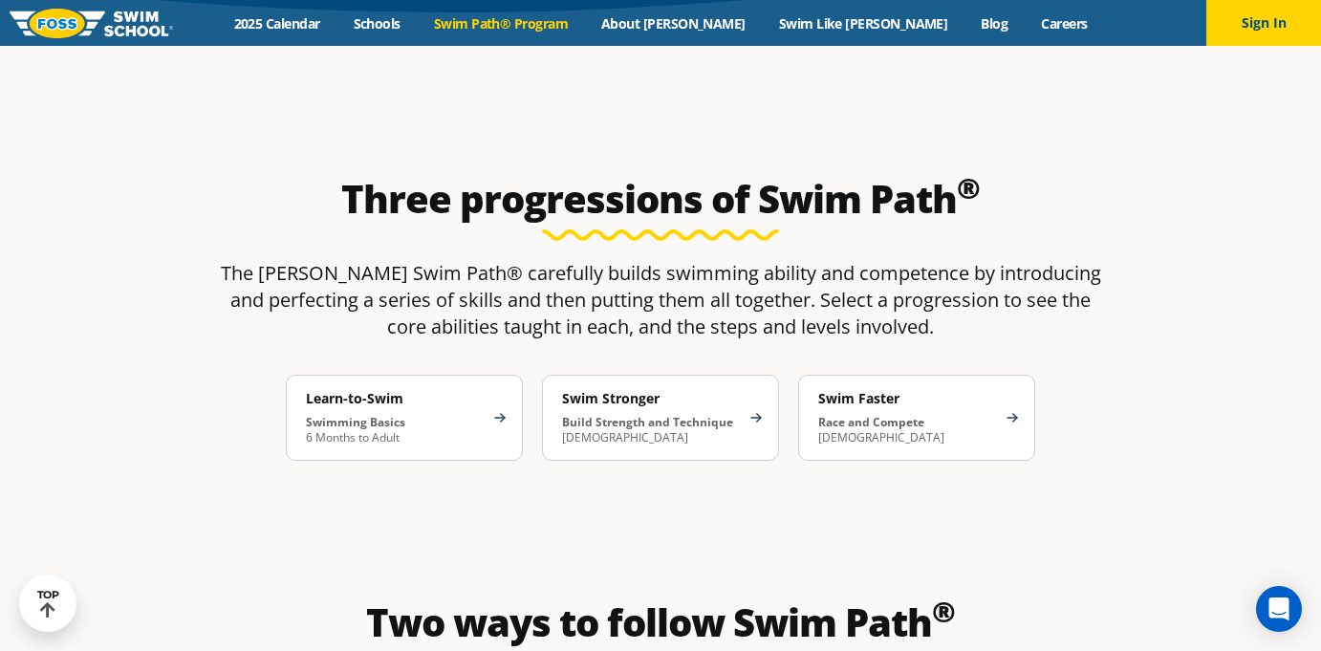
scroll to position [2933, 0]
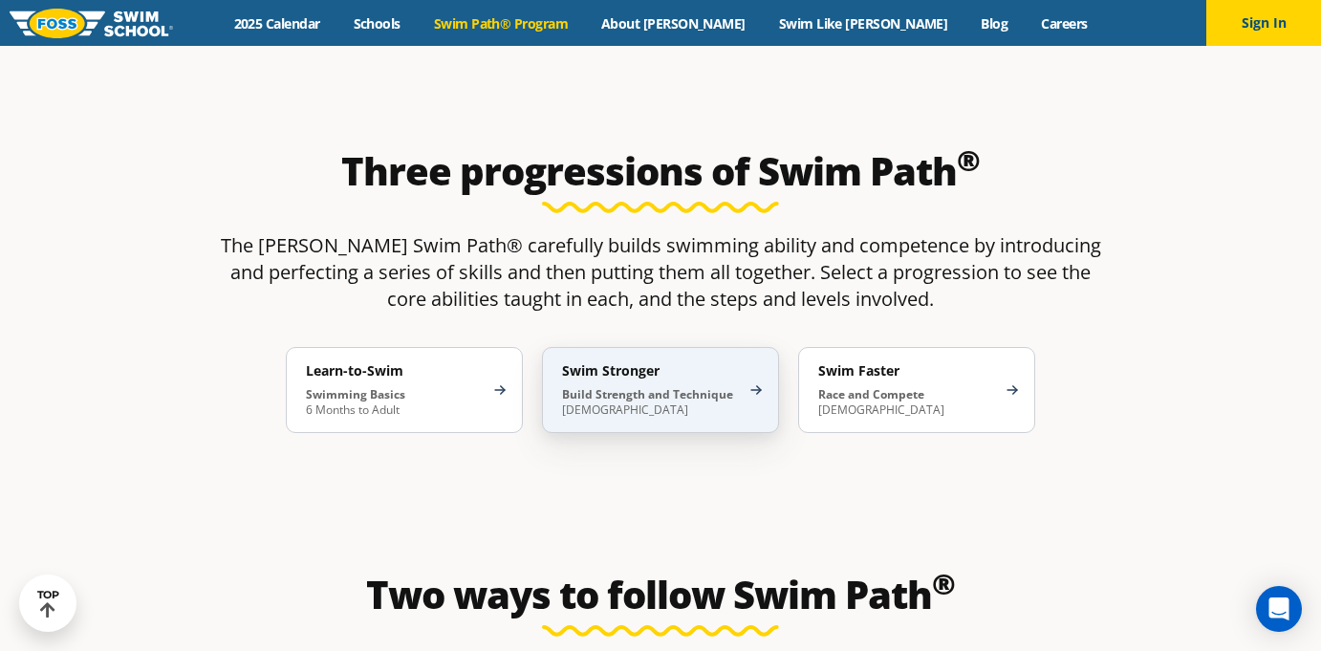
click at [764, 347] on div "Swim Stronger Build Strength and Technique [DEMOGRAPHIC_DATA]" at bounding box center [660, 390] width 237 height 86
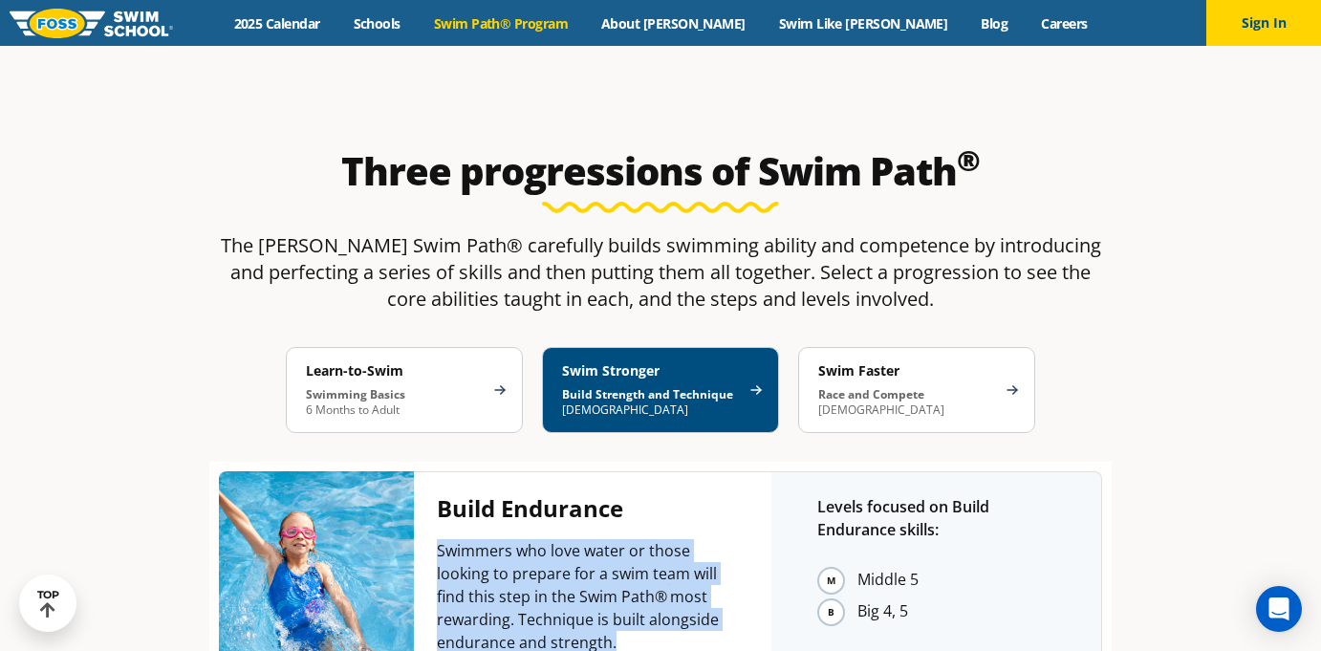
drag, startPoint x: 659, startPoint y: 496, endPoint x: 663, endPoint y: 371, distance: 125.3
click at [663, 471] on div "Build Endurance Swimmers who love water or those looking to prepare for a swim …" at bounding box center [593, 574] width 358 height 207
click at [663, 495] on div "Build Endurance" at bounding box center [581, 512] width 289 height 34
drag, startPoint x: 663, startPoint y: 371, endPoint x: 636, endPoint y: 498, distance: 129.9
click at [636, 498] on div "Build Endurance Swimmers who love water or those looking to prepare for a swim …" at bounding box center [593, 574] width 358 height 207
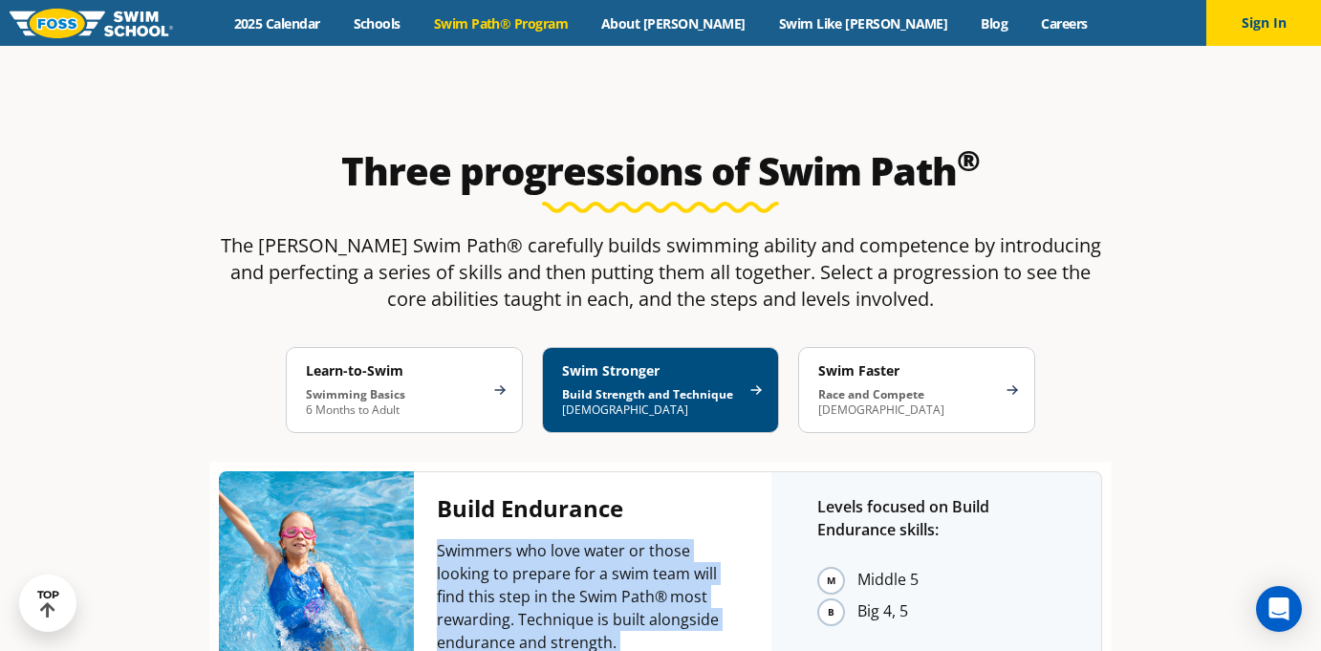
click at [636, 539] on p "Swimmers who love water or those looking to prepare for a swim team will find t…" at bounding box center [581, 596] width 289 height 115
drag, startPoint x: 636, startPoint y: 498, endPoint x: 662, endPoint y: 379, distance: 122.3
click at [662, 471] on div "Build Endurance Swimmers who love water or those looking to prepare for a swim …" at bounding box center [593, 574] width 358 height 207
drag, startPoint x: 662, startPoint y: 379, endPoint x: 617, endPoint y: 496, distance: 125.9
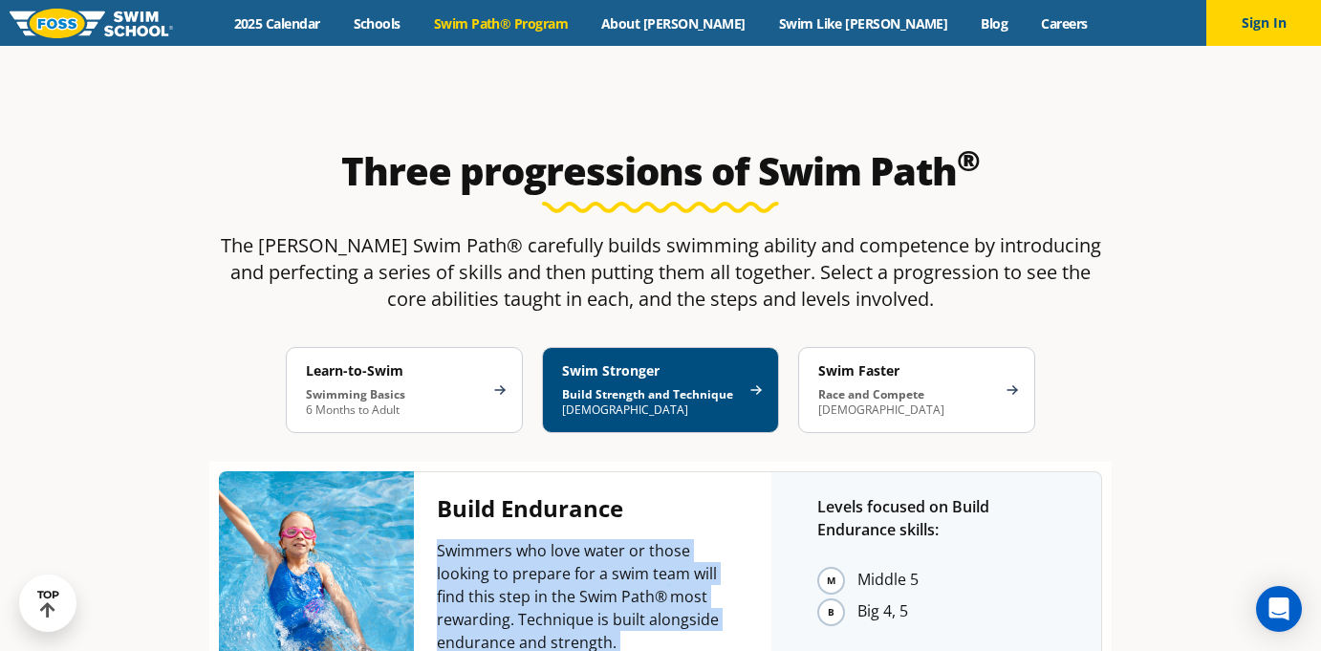
click at [617, 496] on div "Build Endurance Swimmers who love water or those looking to prepare for a swim …" at bounding box center [593, 574] width 358 height 207
click at [617, 539] on p "Swimmers who love water or those looking to prepare for a swim team will find t…" at bounding box center [581, 596] width 289 height 115
drag, startPoint x: 617, startPoint y: 496, endPoint x: 657, endPoint y: 372, distance: 130.6
click at [657, 471] on div "Build Endurance Swimmers who love water or those looking to prepare for a swim …" at bounding box center [593, 574] width 358 height 207
click at [657, 495] on div "Build Endurance" at bounding box center [581, 512] width 289 height 34
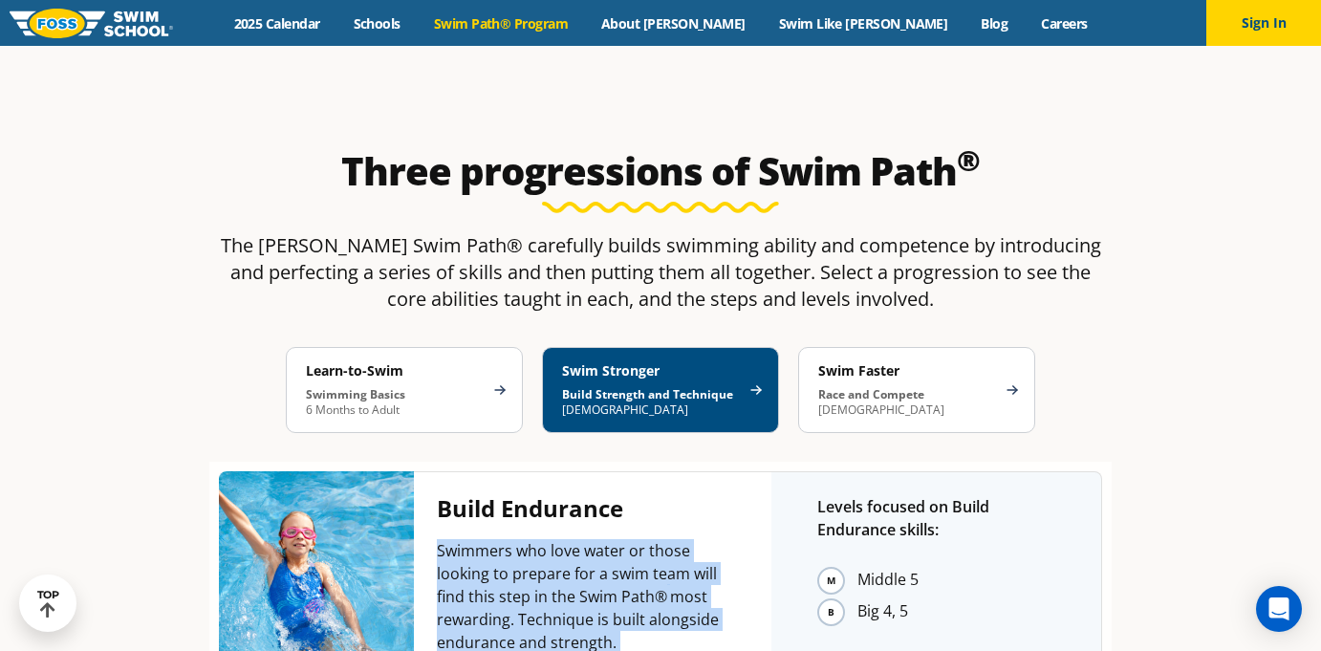
drag, startPoint x: 657, startPoint y: 372, endPoint x: 627, endPoint y: 491, distance: 123.1
click at [627, 491] on div "Build Endurance Swimmers who love water or those looking to prepare for a swim …" at bounding box center [593, 574] width 358 height 207
click at [627, 539] on p "Swimmers who love water or those looking to prepare for a swim team will find t…" at bounding box center [581, 596] width 289 height 115
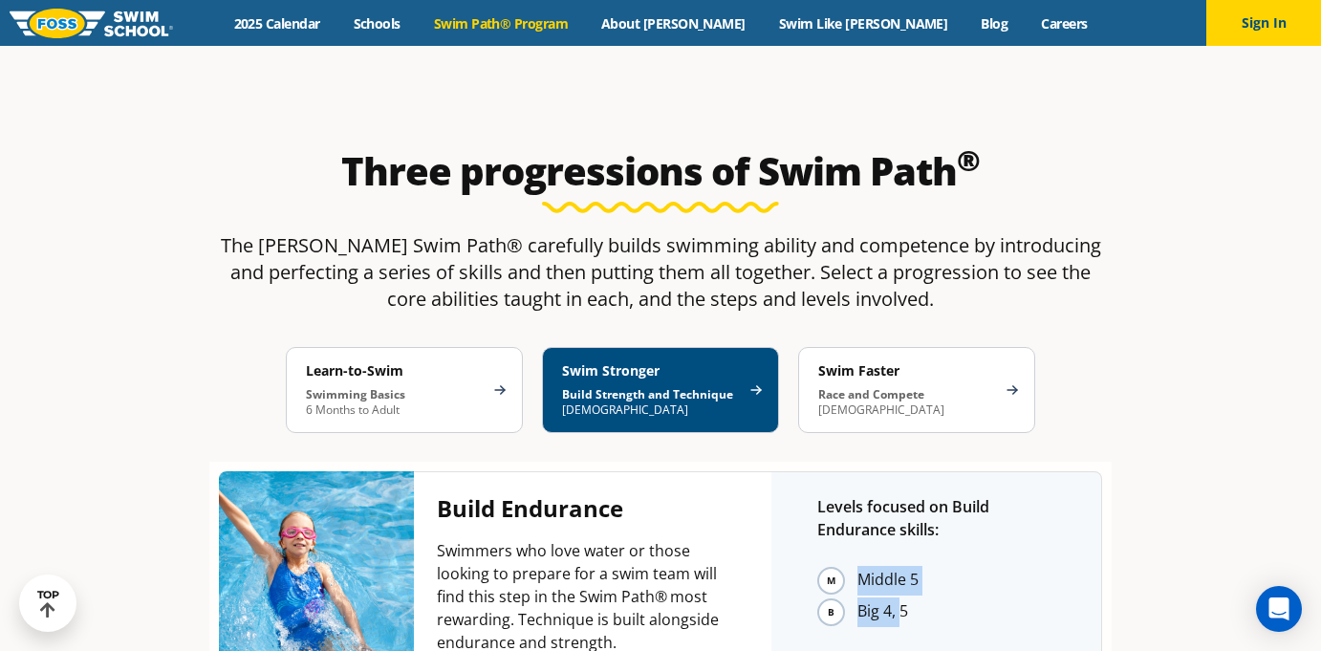
drag, startPoint x: 821, startPoint y: 429, endPoint x: 902, endPoint y: 464, distance: 87.4
click at [902, 566] on ul "Middle 5 Big 4, 5" at bounding box center [936, 596] width 238 height 61
click at [902, 598] on li "Big 4, 5" at bounding box center [957, 613] width 198 height 30
drag, startPoint x: 928, startPoint y: 466, endPoint x: 909, endPoint y: 397, distance: 71.4
click at [909, 471] on div "Levels focused on Build Endurance skills: Middle 5 Big 4, 5" at bounding box center [937, 574] width 331 height 207
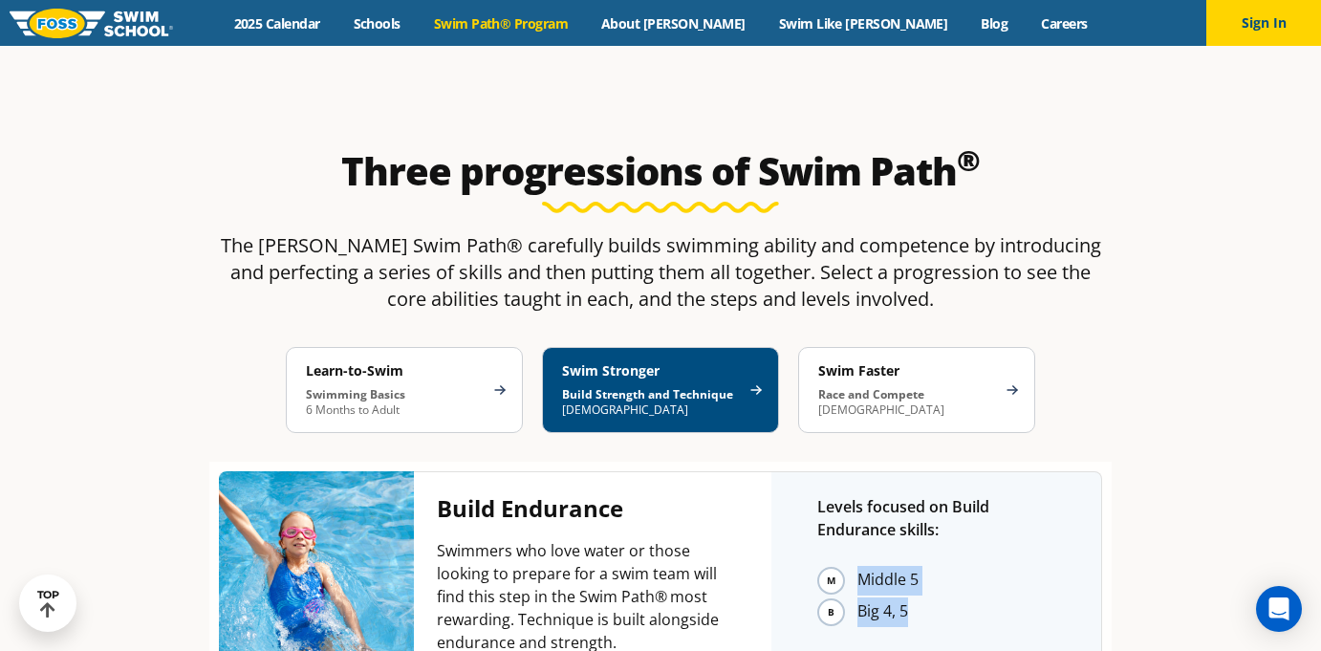
click at [909, 495] on div "Levels focused on Build Endurance skills:" at bounding box center [936, 525] width 238 height 61
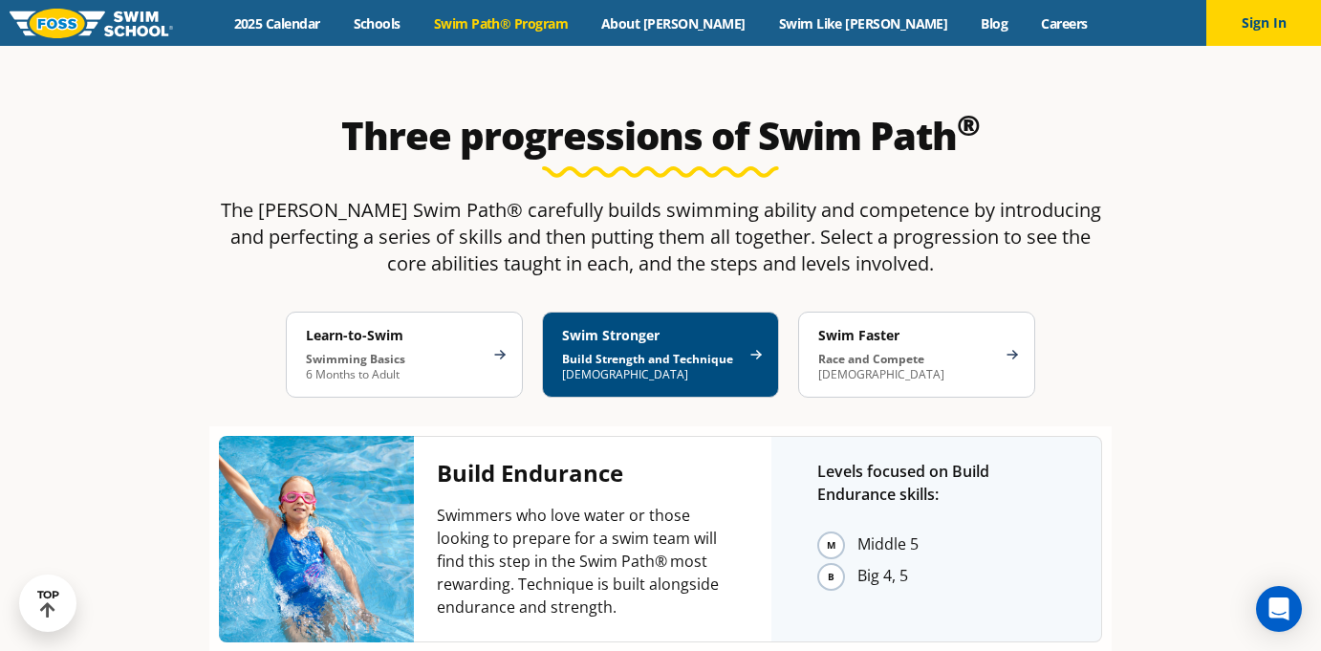
scroll to position [2848, 0]
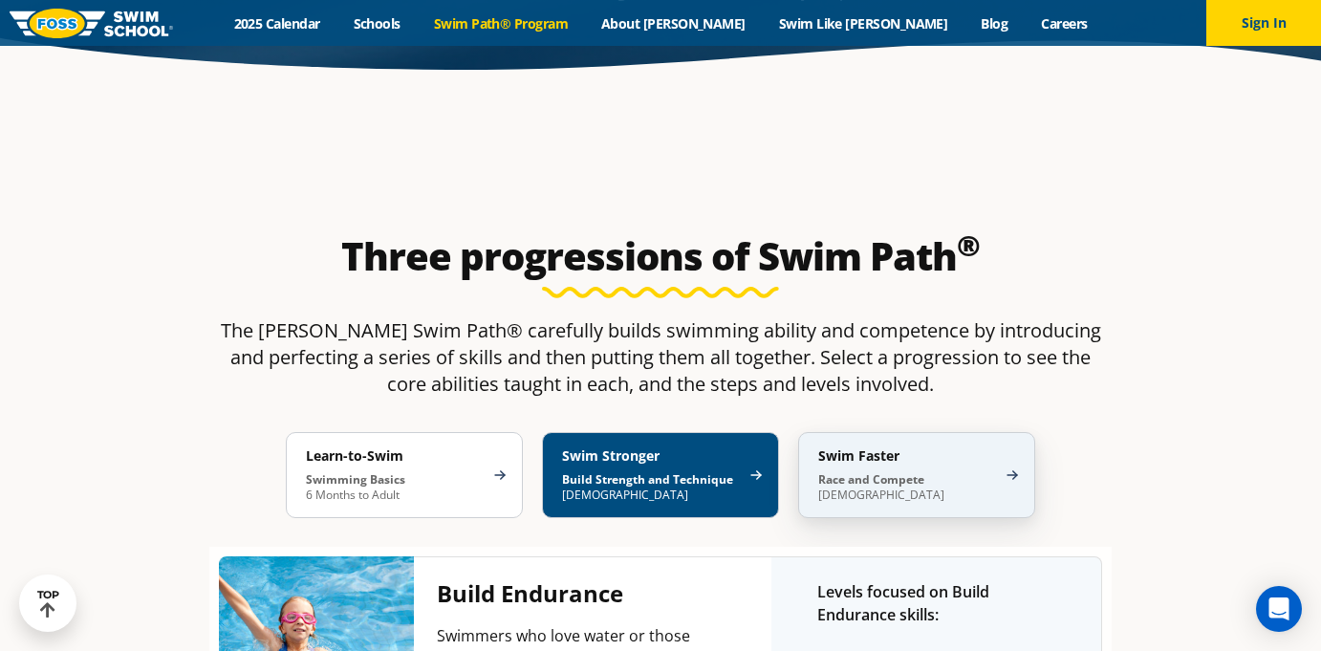
click at [970, 472] on p "Race and Compete [DEMOGRAPHIC_DATA]" at bounding box center [907, 487] width 178 height 31
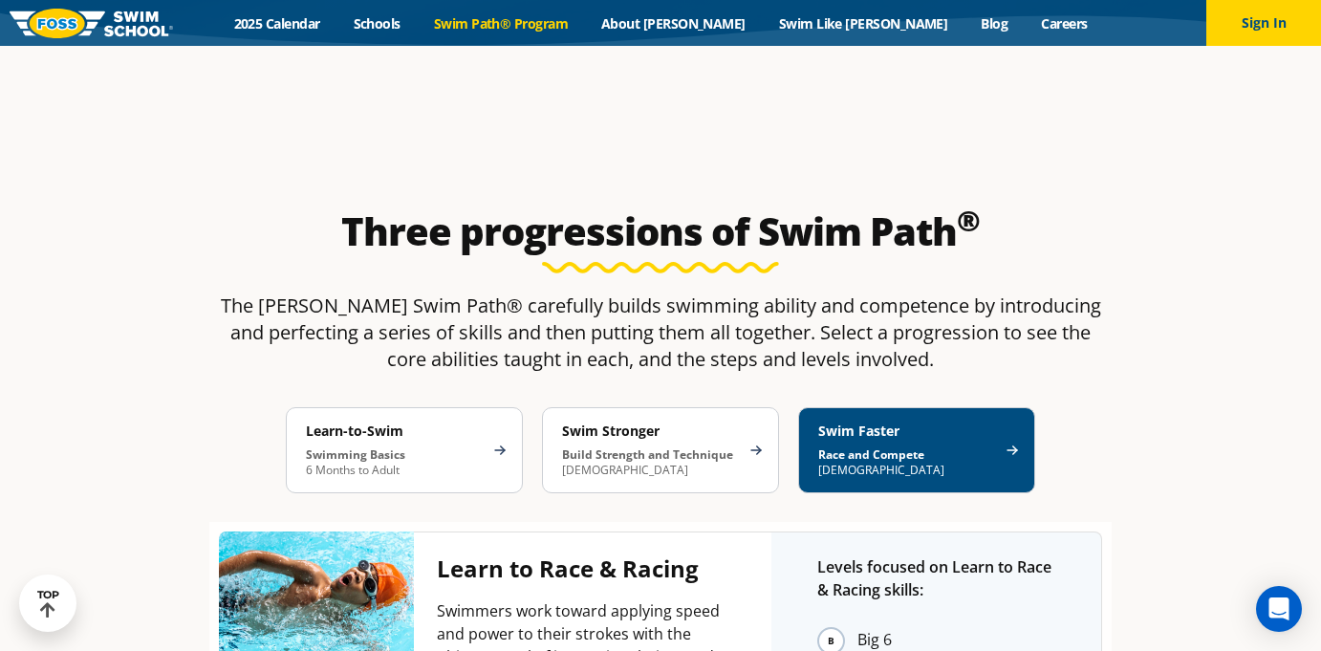
scroll to position [2837, 0]
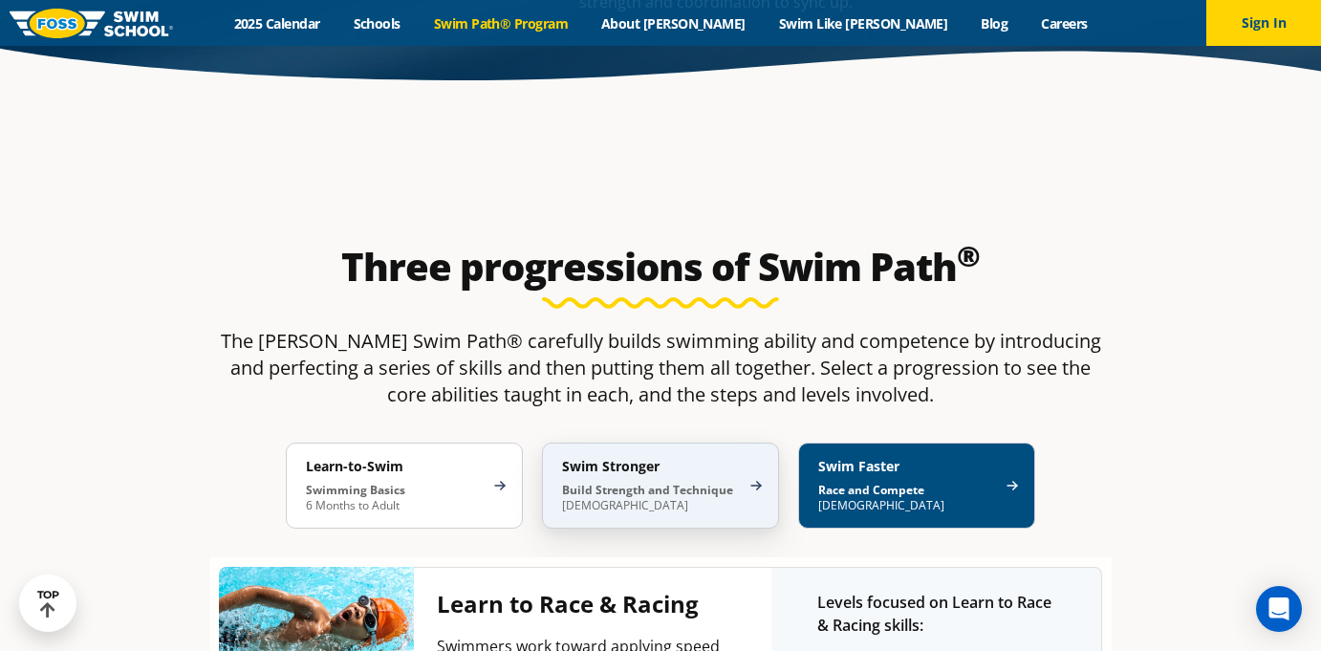
click at [713, 458] on h4 "Swim Stronger" at bounding box center [651, 466] width 178 height 17
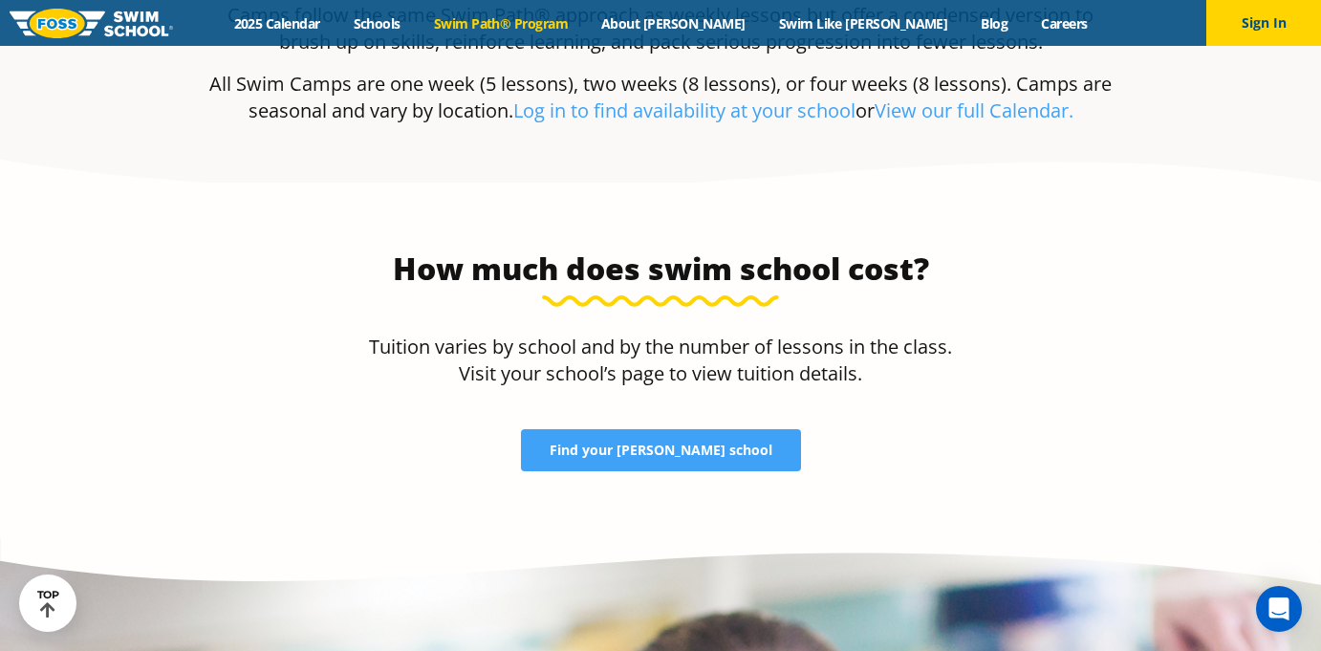
scroll to position [4421, 0]
